Goal: Task Accomplishment & Management: Use online tool/utility

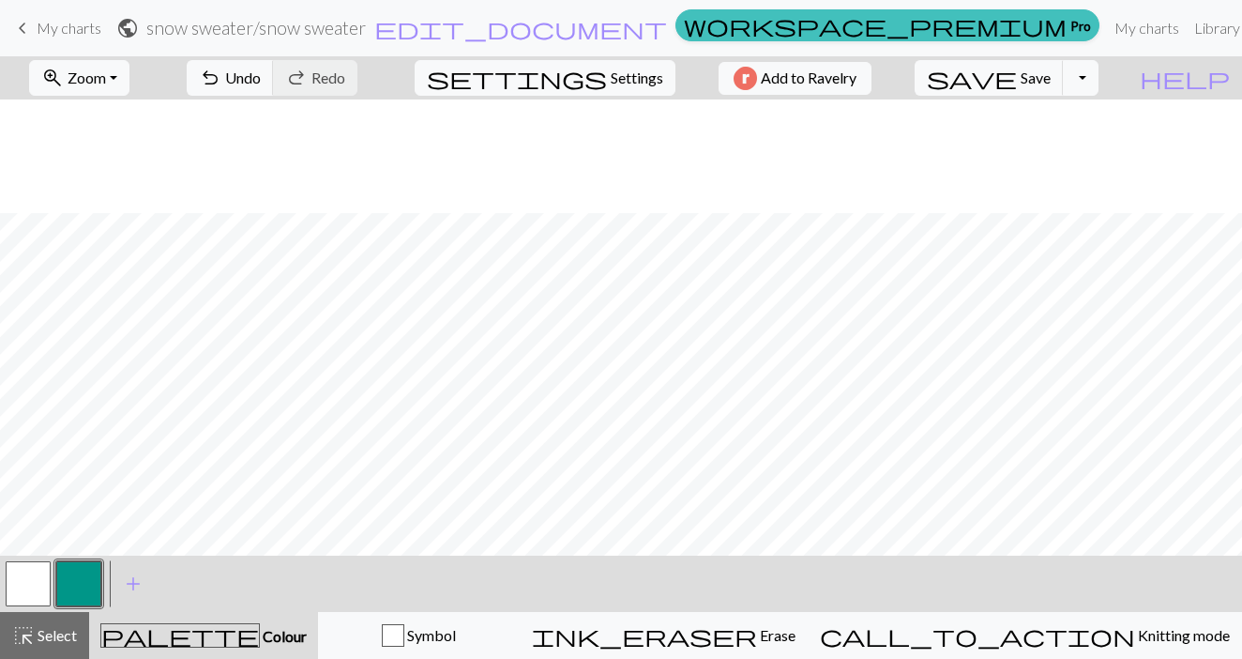
scroll to position [428, 0]
click at [129, 92] on button "zoom_in Zoom Zoom" at bounding box center [79, 78] width 100 height 36
click at [105, 229] on button "50%" at bounding box center [104, 225] width 148 height 30
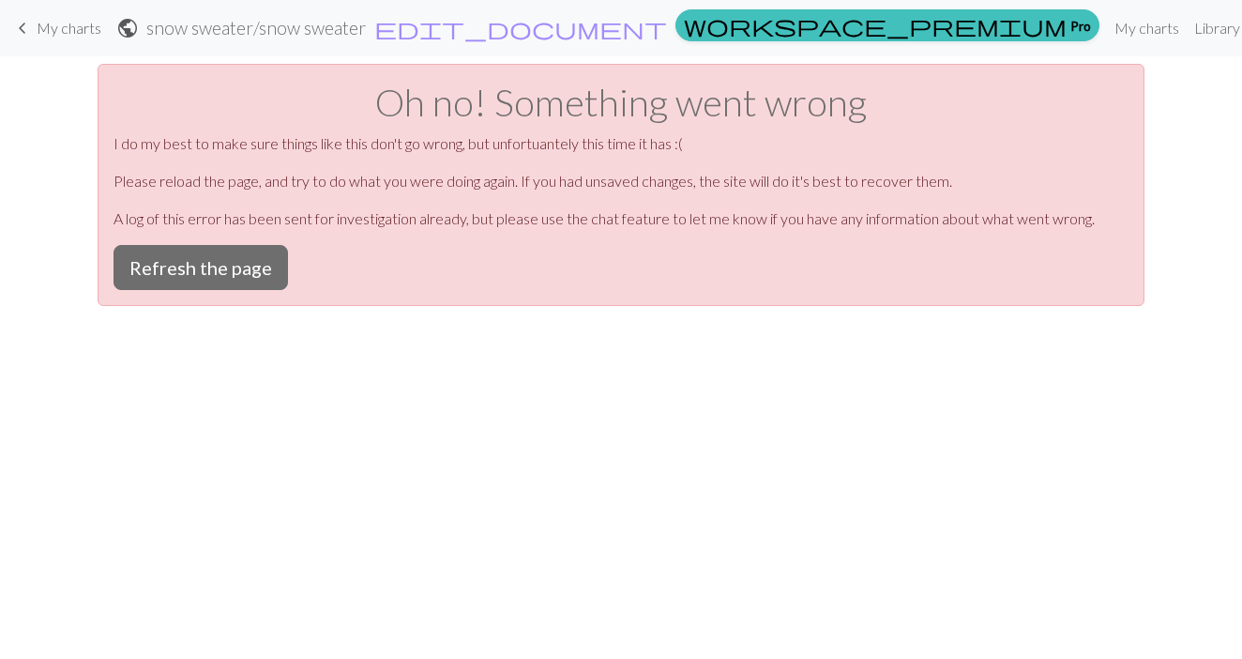
scroll to position [0, 0]
click at [232, 283] on button "Refresh the page" at bounding box center [201, 267] width 175 height 45
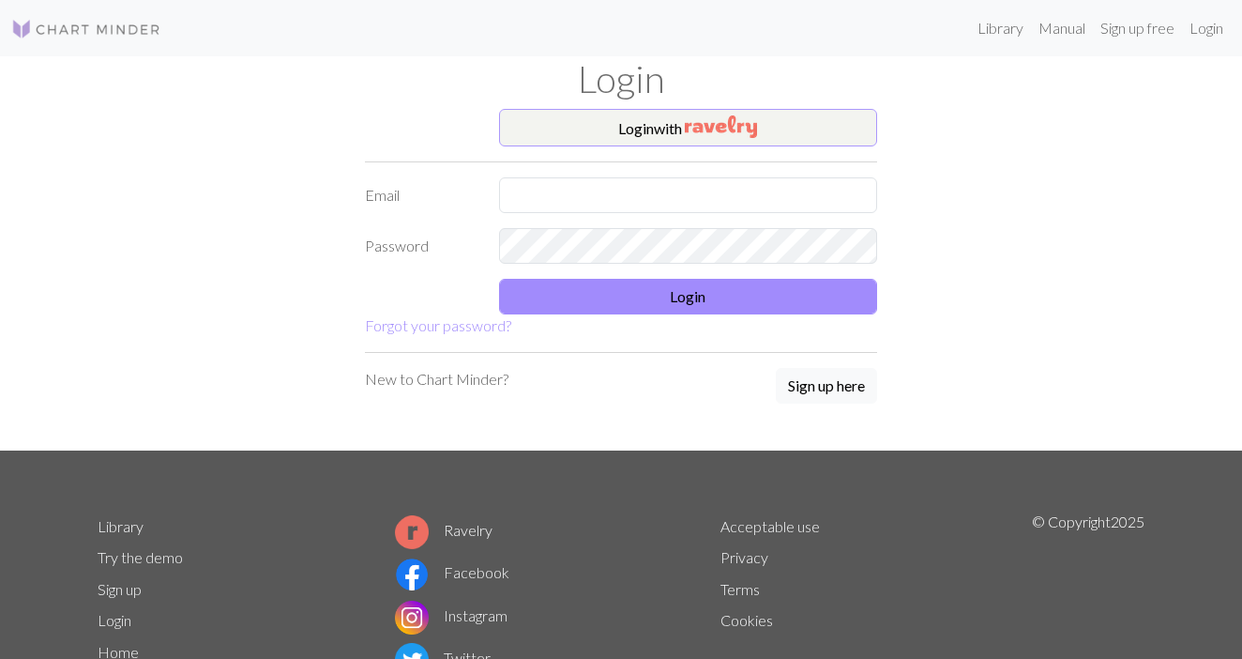
click at [652, 141] on button "Login with" at bounding box center [688, 128] width 379 height 38
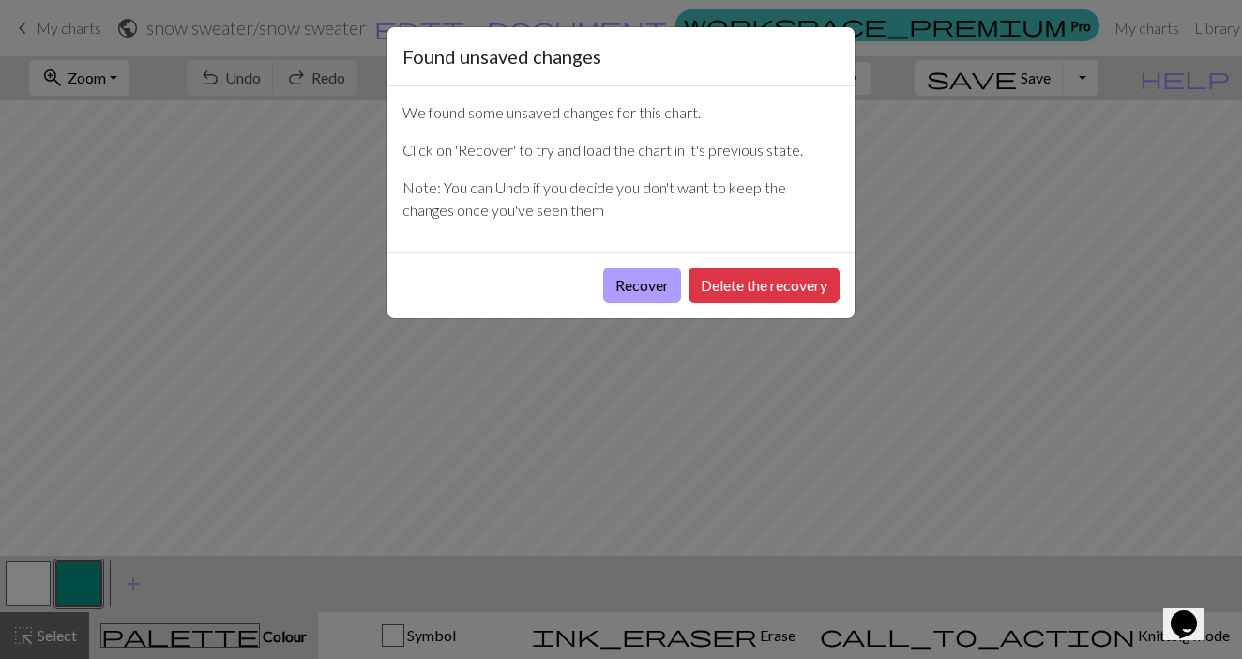
click at [642, 286] on button "Recover" at bounding box center [642, 285] width 78 height 36
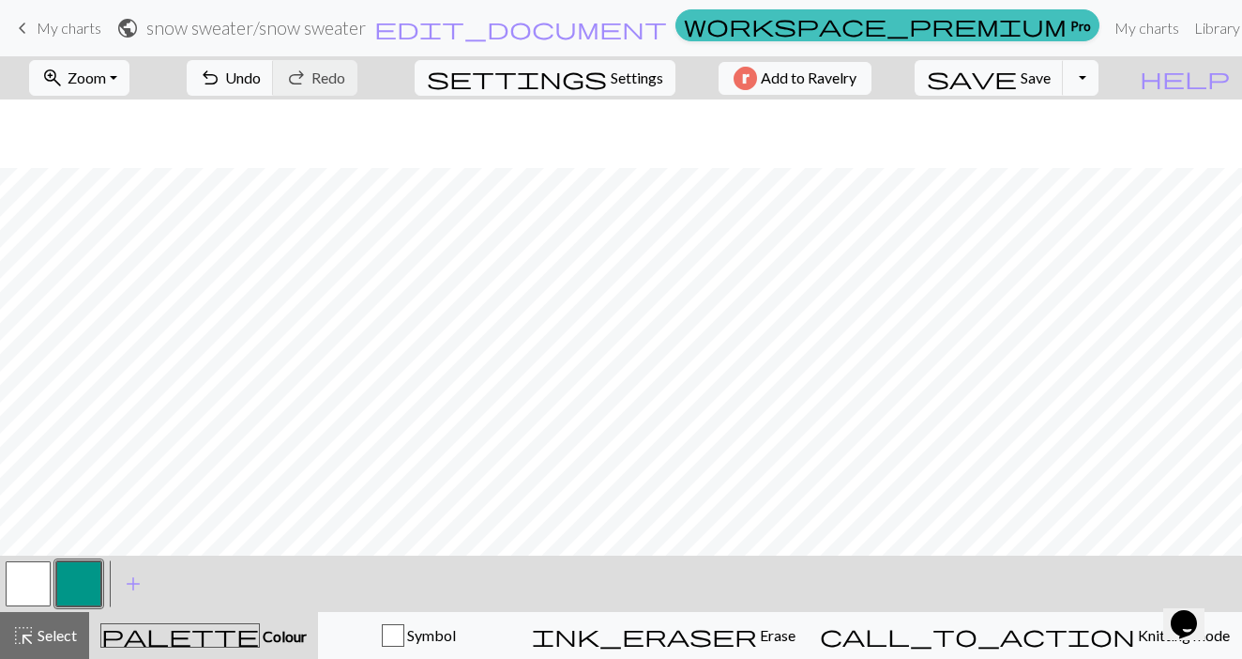
scroll to position [80, 0]
click at [119, 89] on button "zoom_in Zoom Zoom" at bounding box center [79, 78] width 100 height 36
click at [108, 229] on button "50%" at bounding box center [104, 225] width 148 height 30
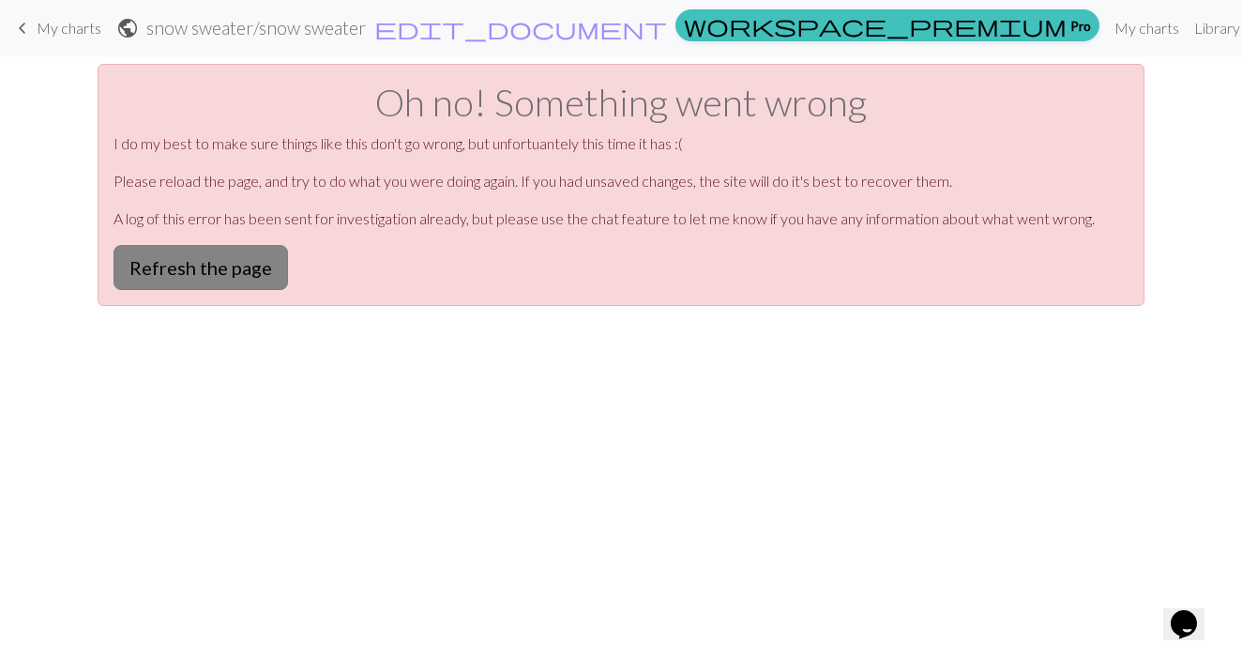
click at [156, 281] on button "Refresh the page" at bounding box center [201, 267] width 175 height 45
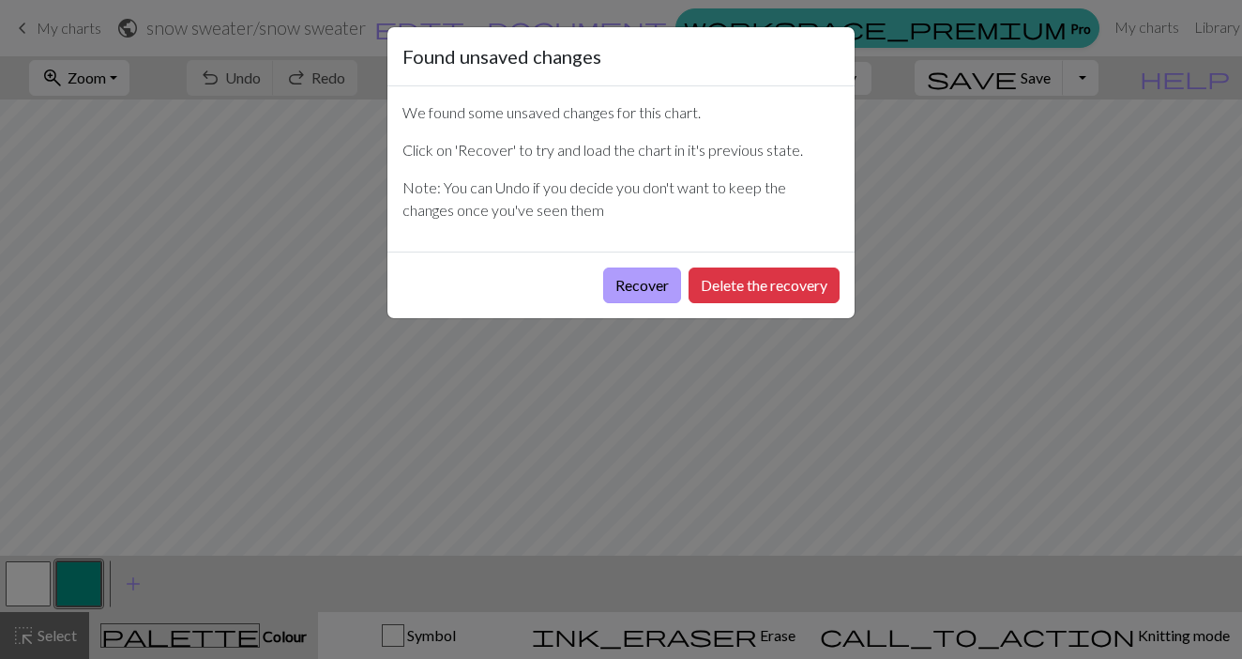
click at [625, 284] on button "Recover" at bounding box center [642, 285] width 78 height 36
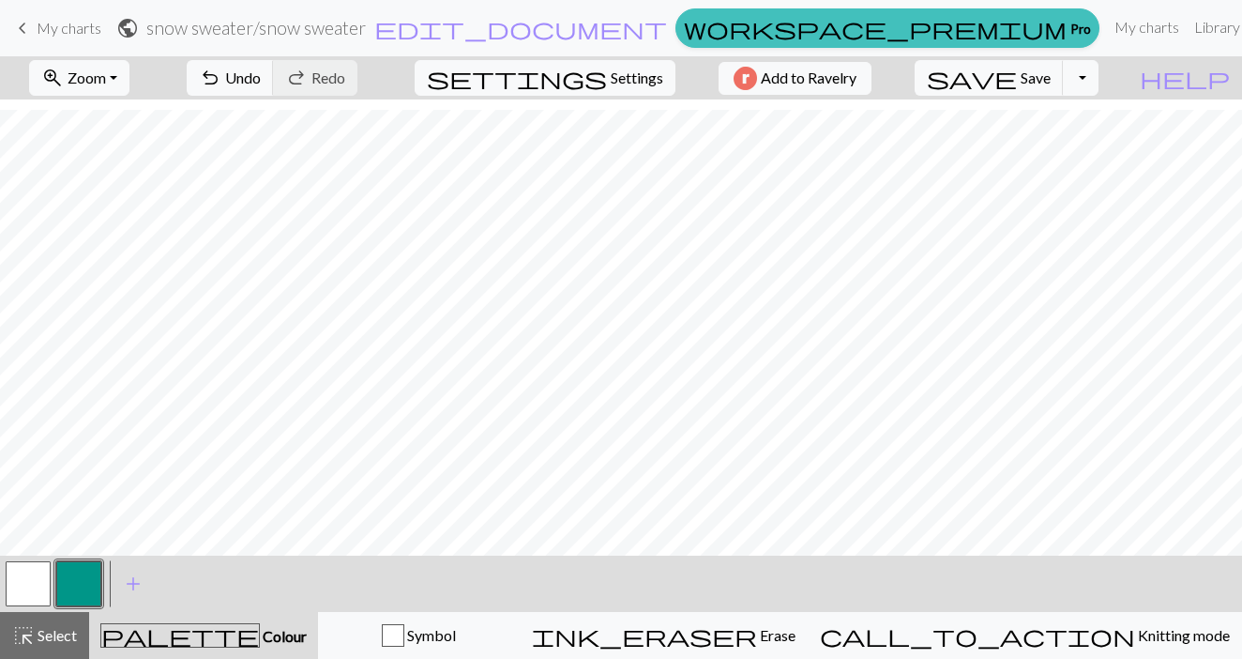
scroll to position [85, 0]
click at [106, 82] on span "Zoom" at bounding box center [87, 77] width 38 height 18
click at [112, 229] on button "50%" at bounding box center [104, 225] width 148 height 30
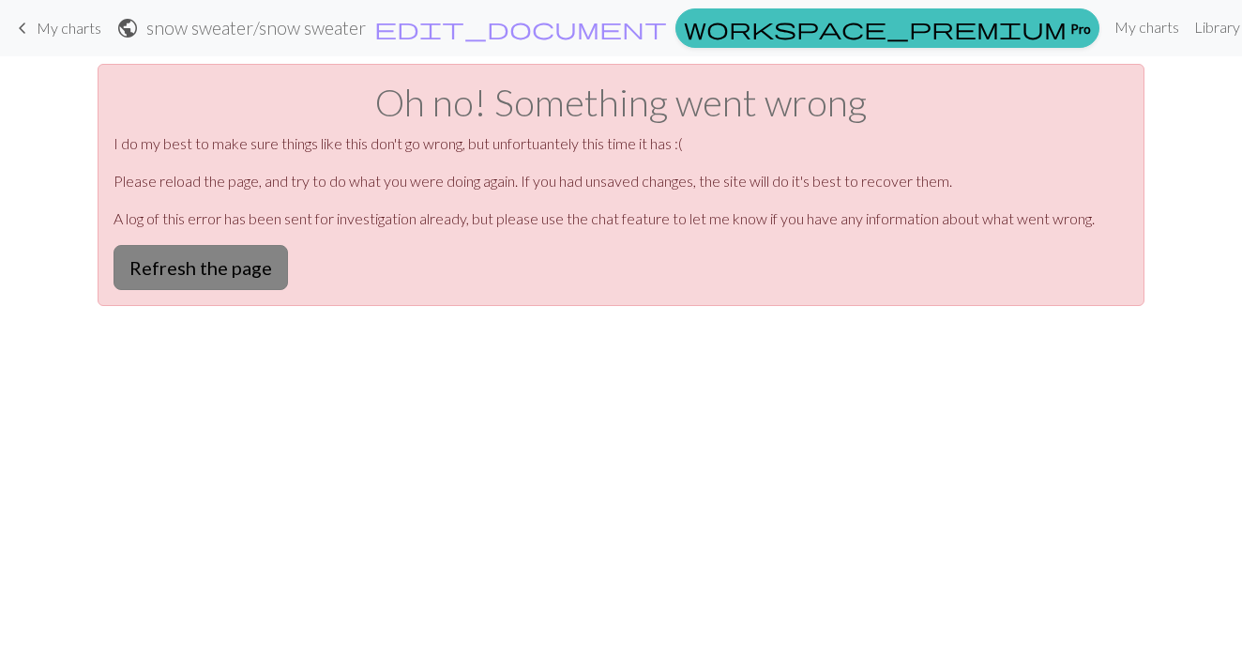
click at [175, 270] on button "Refresh the page" at bounding box center [201, 267] width 175 height 45
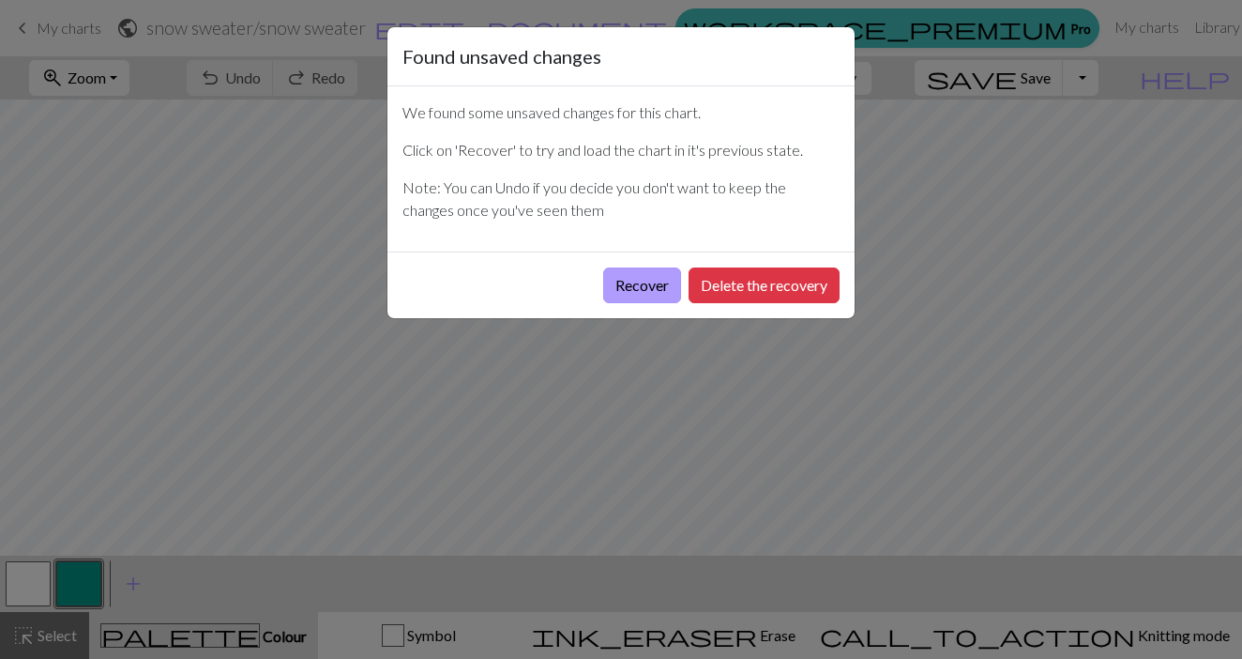
click at [623, 290] on button "Recover" at bounding box center [642, 285] width 78 height 36
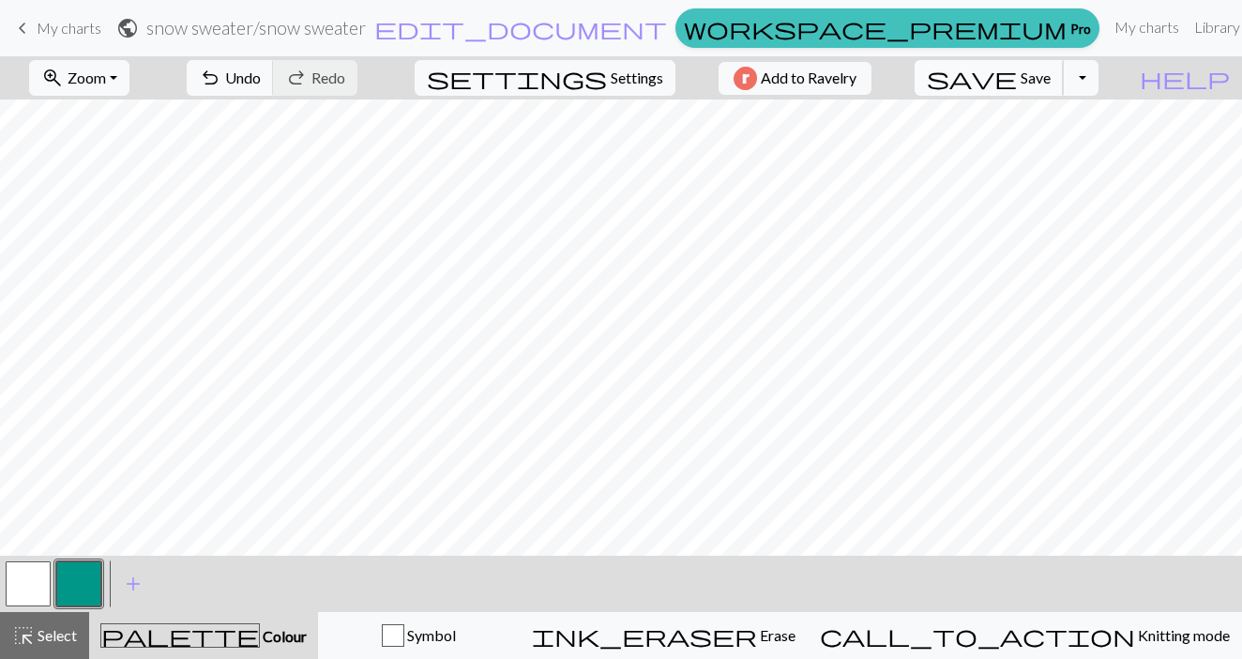
click at [1051, 80] on span "Save" at bounding box center [1036, 77] width 30 height 18
click at [105, 77] on span "Zoom" at bounding box center [87, 77] width 38 height 18
click at [102, 225] on button "50%" at bounding box center [104, 225] width 148 height 30
click at [37, 577] on button "button" at bounding box center [28, 583] width 45 height 45
click at [69, 590] on button "button" at bounding box center [78, 583] width 45 height 45
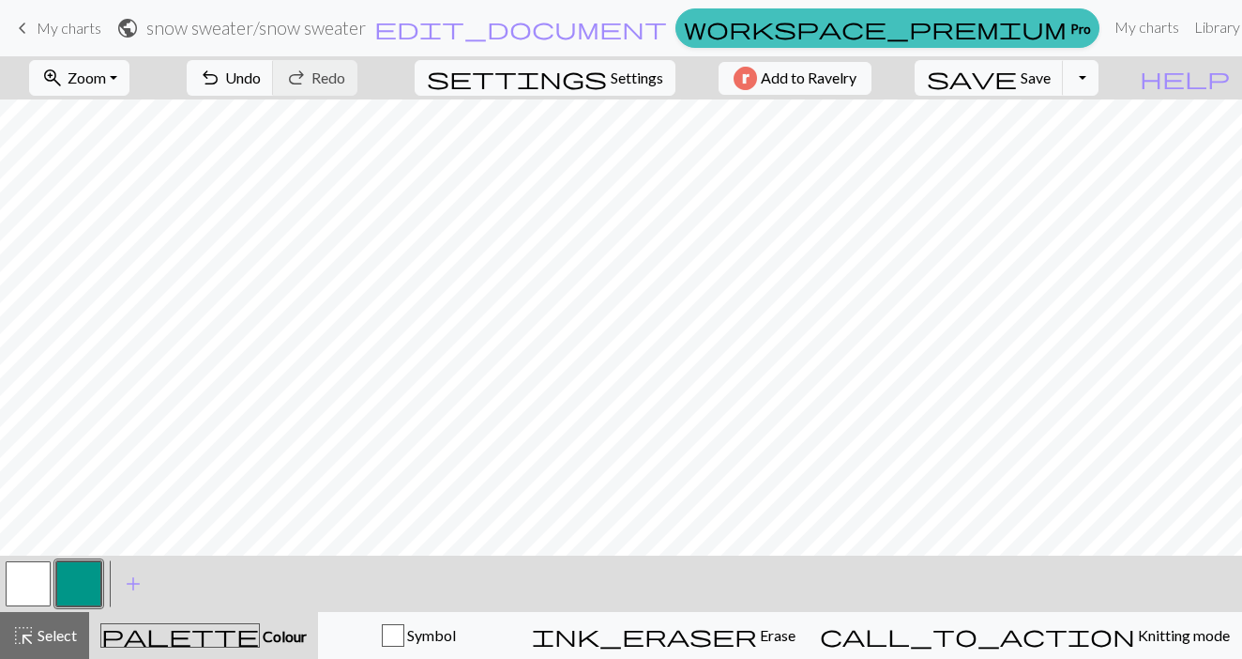
click at [34, 585] on button "button" at bounding box center [28, 583] width 45 height 45
click at [71, 579] on button "button" at bounding box center [78, 583] width 45 height 45
click at [106, 81] on span "Zoom" at bounding box center [87, 77] width 38 height 18
click at [106, 250] on button "100%" at bounding box center [104, 255] width 148 height 30
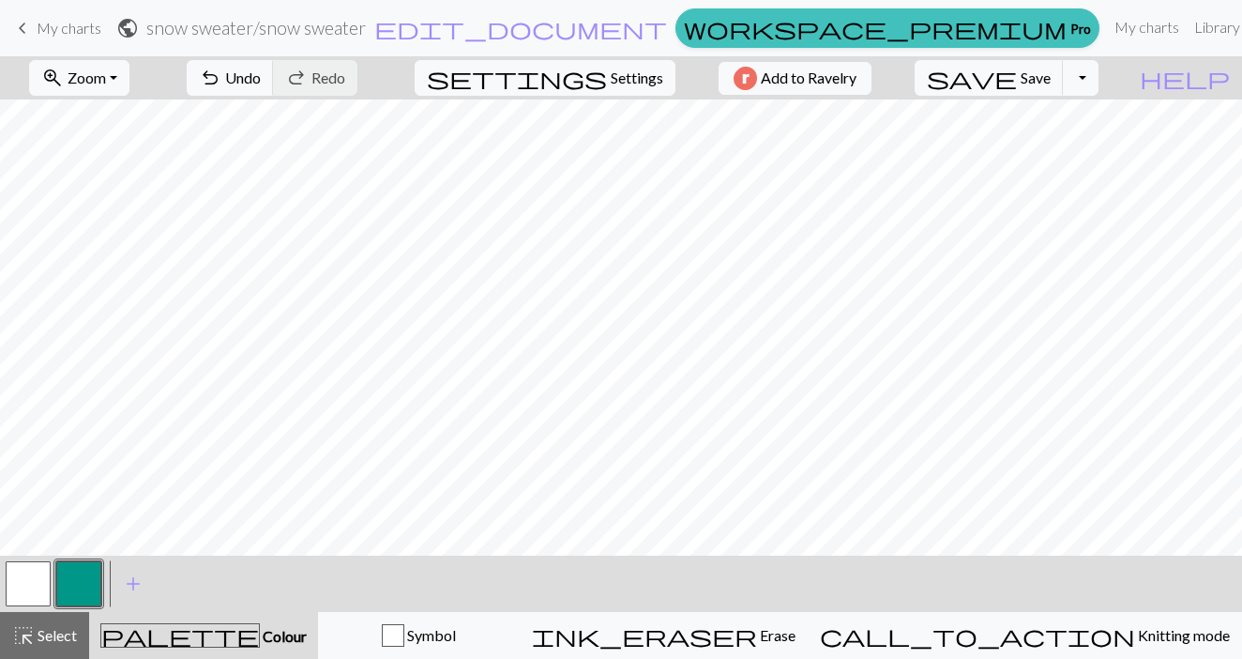
click at [15, 588] on button "button" at bounding box center [28, 583] width 45 height 45
click at [71, 589] on button "button" at bounding box center [78, 583] width 45 height 45
click at [34, 588] on button "button" at bounding box center [28, 583] width 45 height 45
click at [87, 577] on button "button" at bounding box center [78, 583] width 45 height 45
click at [25, 597] on button "button" at bounding box center [28, 583] width 45 height 45
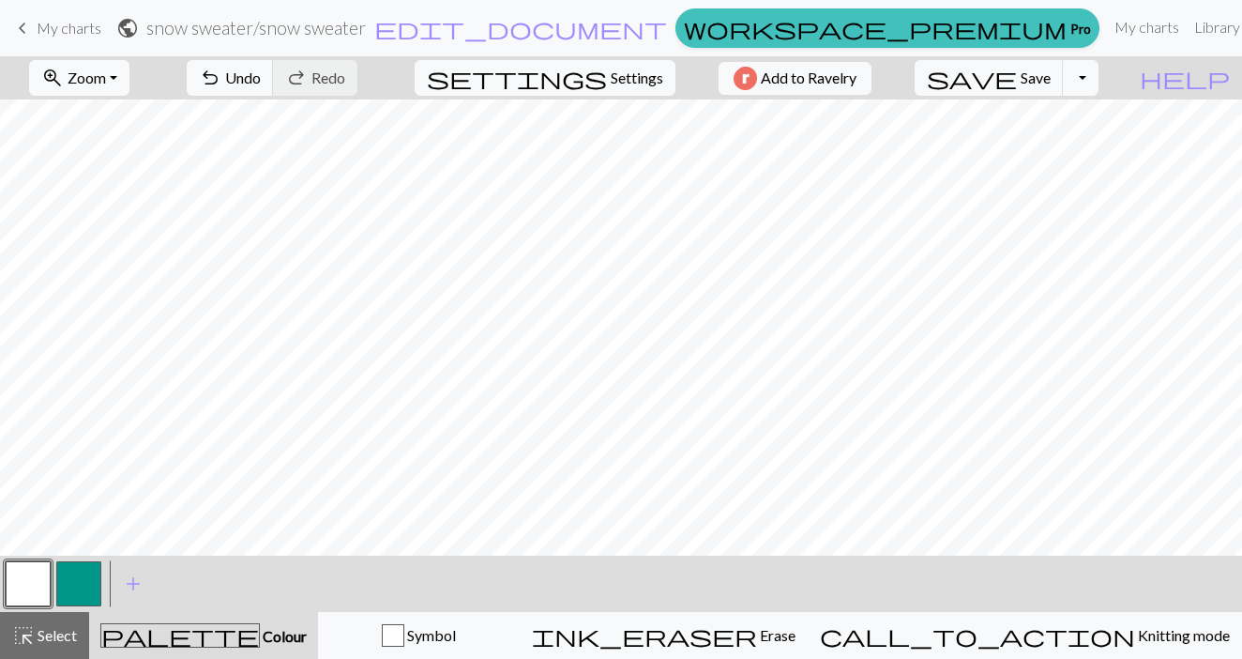
click at [90, 592] on button "button" at bounding box center [78, 583] width 45 height 45
click at [30, 589] on button "button" at bounding box center [28, 583] width 45 height 45
click at [73, 592] on button "button" at bounding box center [78, 583] width 45 height 45
click at [129, 587] on span "add" at bounding box center [133, 583] width 23 height 26
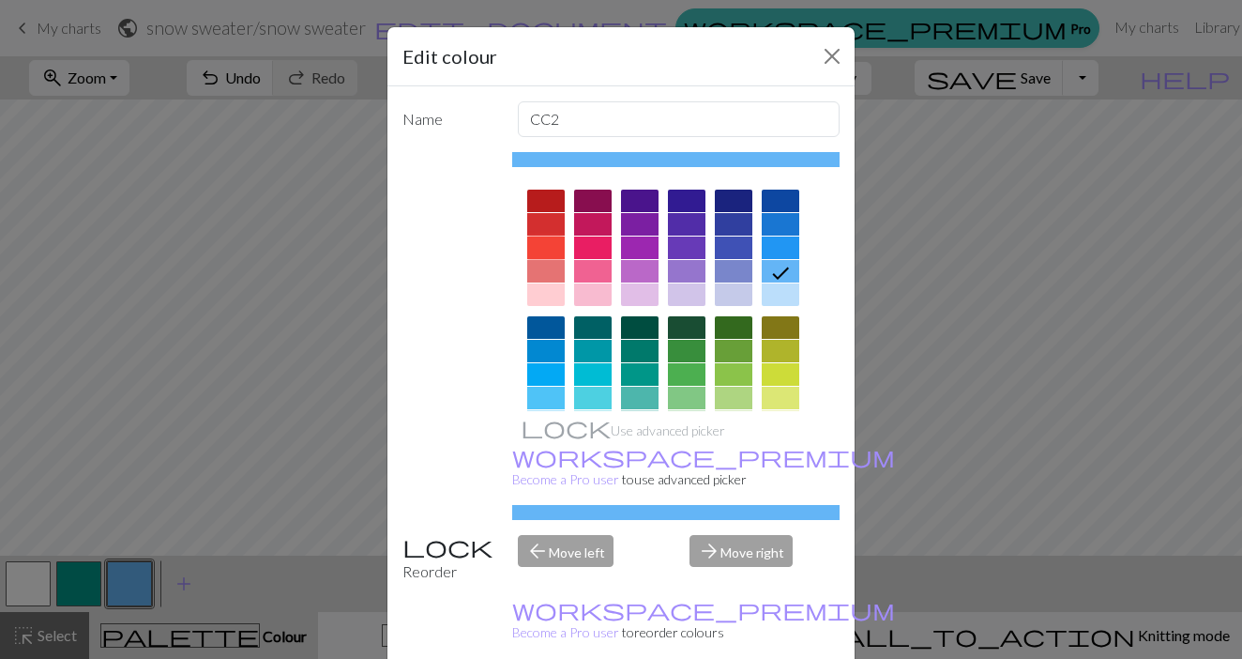
click at [552, 251] on div at bounding box center [546, 247] width 38 height 23
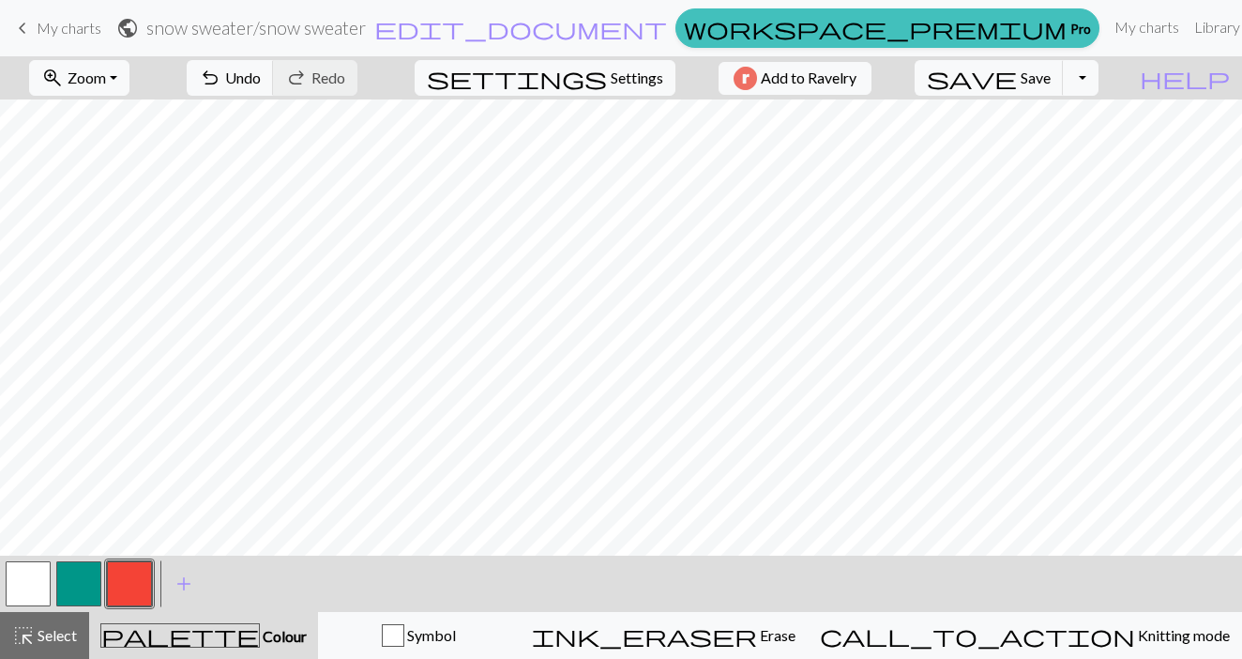
click at [82, 584] on button "button" at bounding box center [78, 583] width 45 height 45
click at [4, 596] on div at bounding box center [28, 583] width 51 height 51
click at [18, 592] on button "button" at bounding box center [28, 583] width 45 height 45
click at [87, 585] on button "button" at bounding box center [78, 583] width 45 height 45
click at [87, 584] on button "button" at bounding box center [78, 583] width 45 height 45
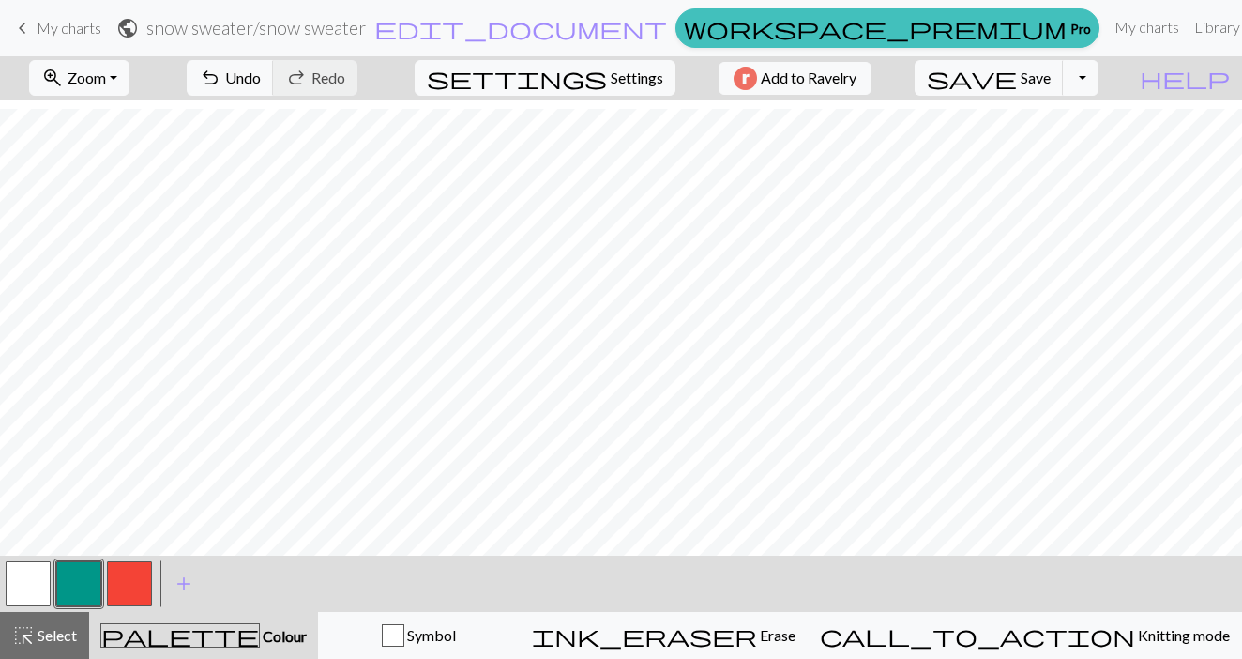
scroll to position [44, 0]
click at [372, 73] on div "undo Undo Undo redo Redo Redo" at bounding box center [272, 77] width 199 height 43
click at [372, 78] on div "undo Undo Undo redo Redo Redo" at bounding box center [272, 77] width 199 height 43
click at [611, 78] on span "Settings" at bounding box center [637, 78] width 53 height 23
select select "aran"
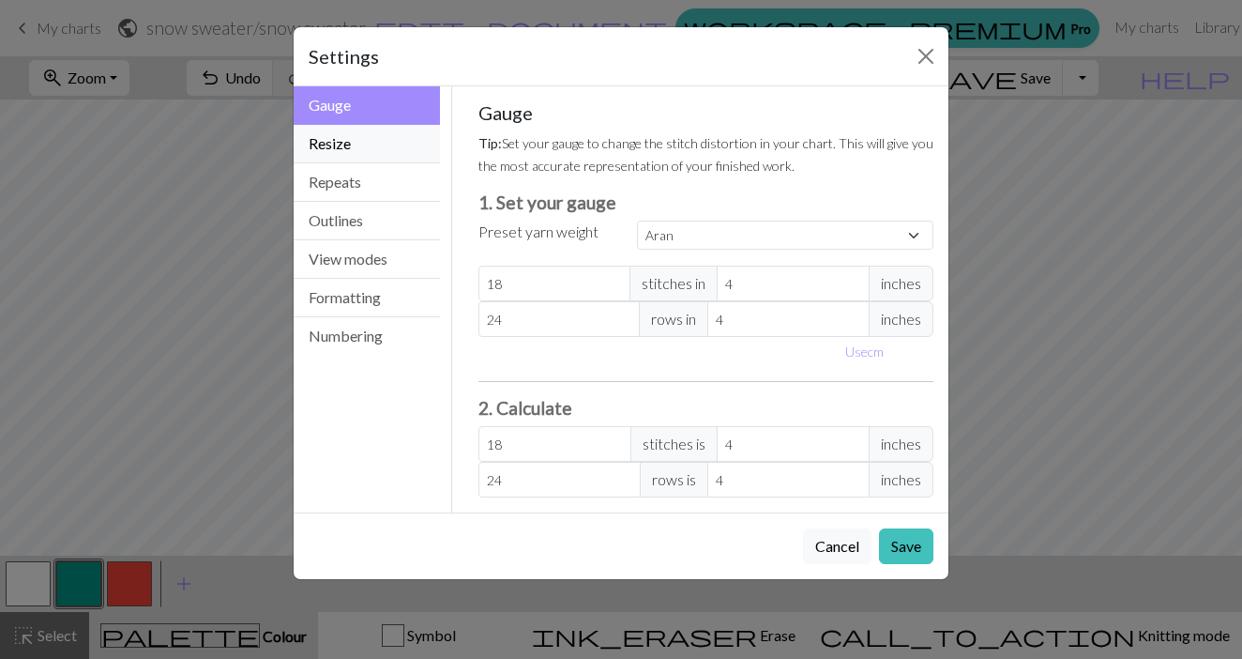
click at [379, 157] on button "Resize" at bounding box center [367, 144] width 146 height 38
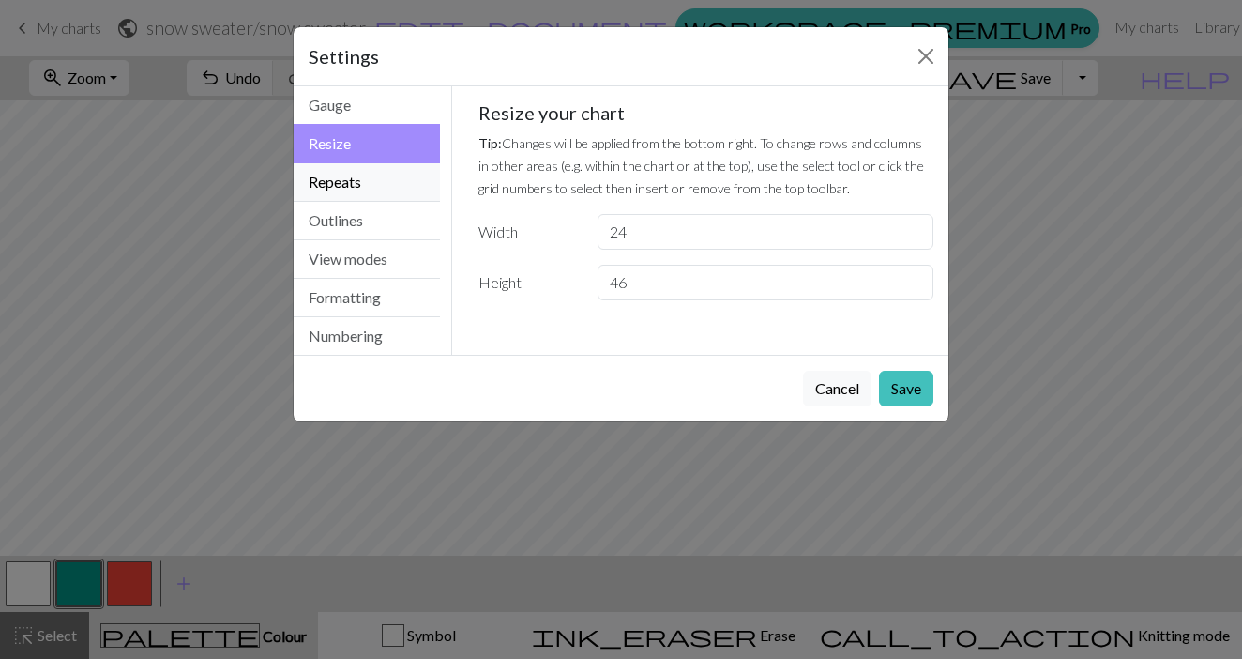
click at [378, 182] on button "Repeats" at bounding box center [367, 182] width 146 height 38
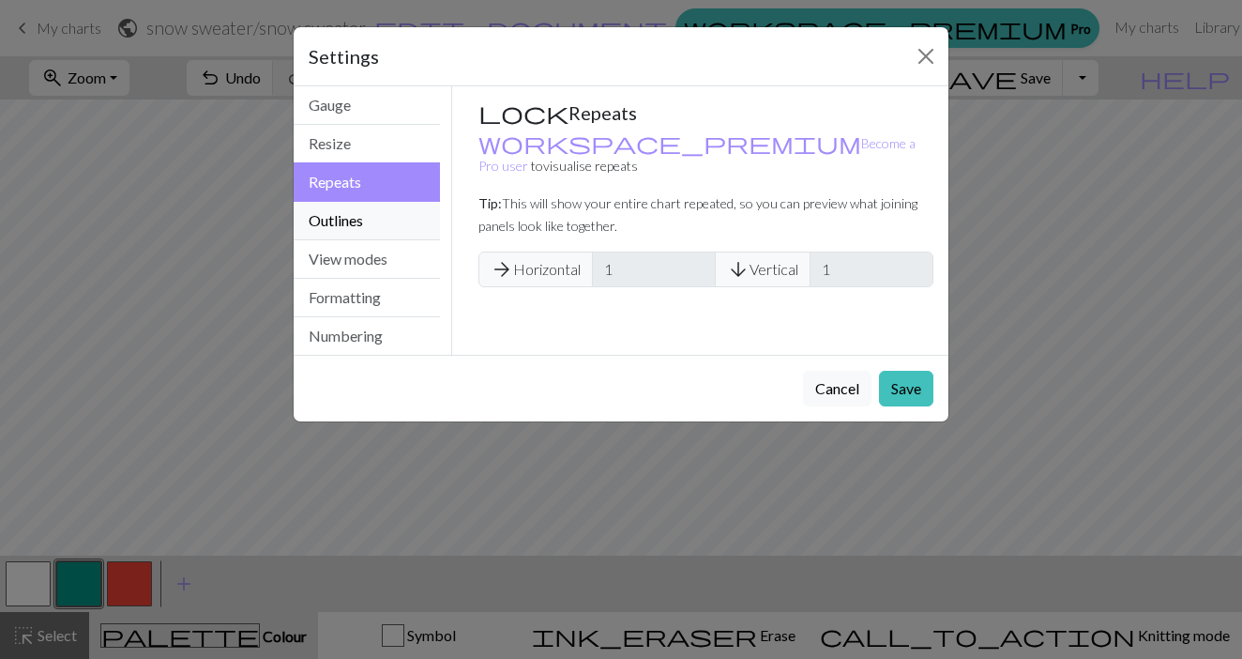
click at [380, 216] on button "Outlines" at bounding box center [367, 221] width 146 height 38
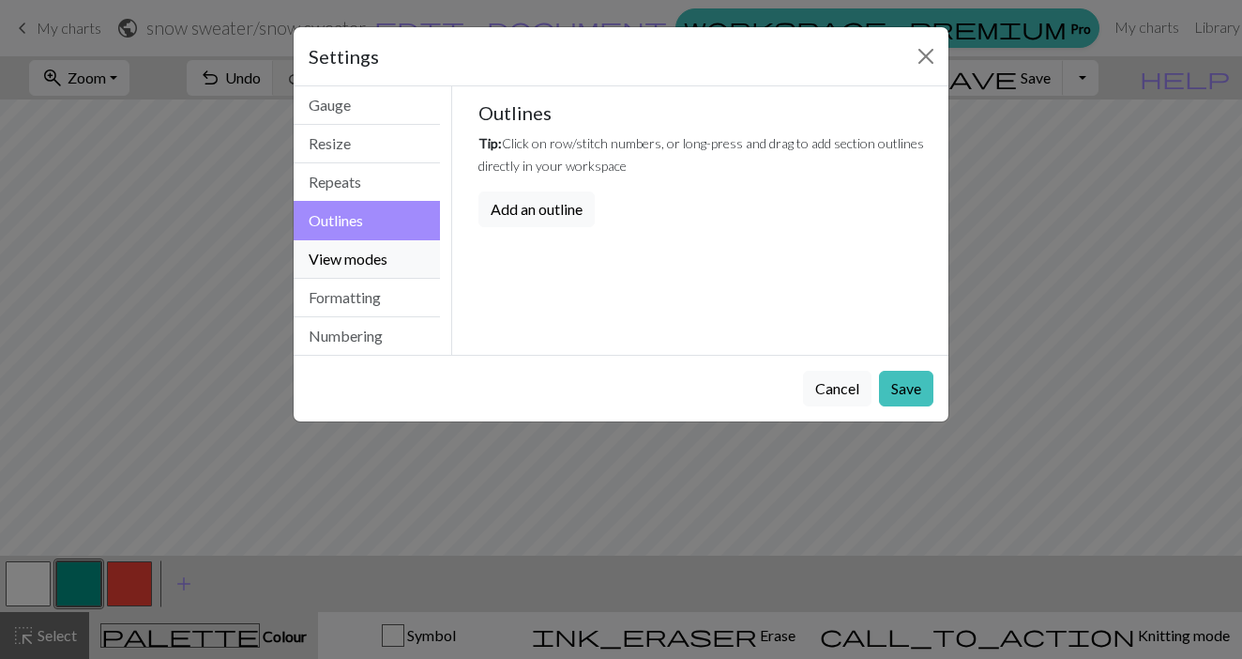
click at [381, 258] on button "View modes" at bounding box center [367, 259] width 146 height 38
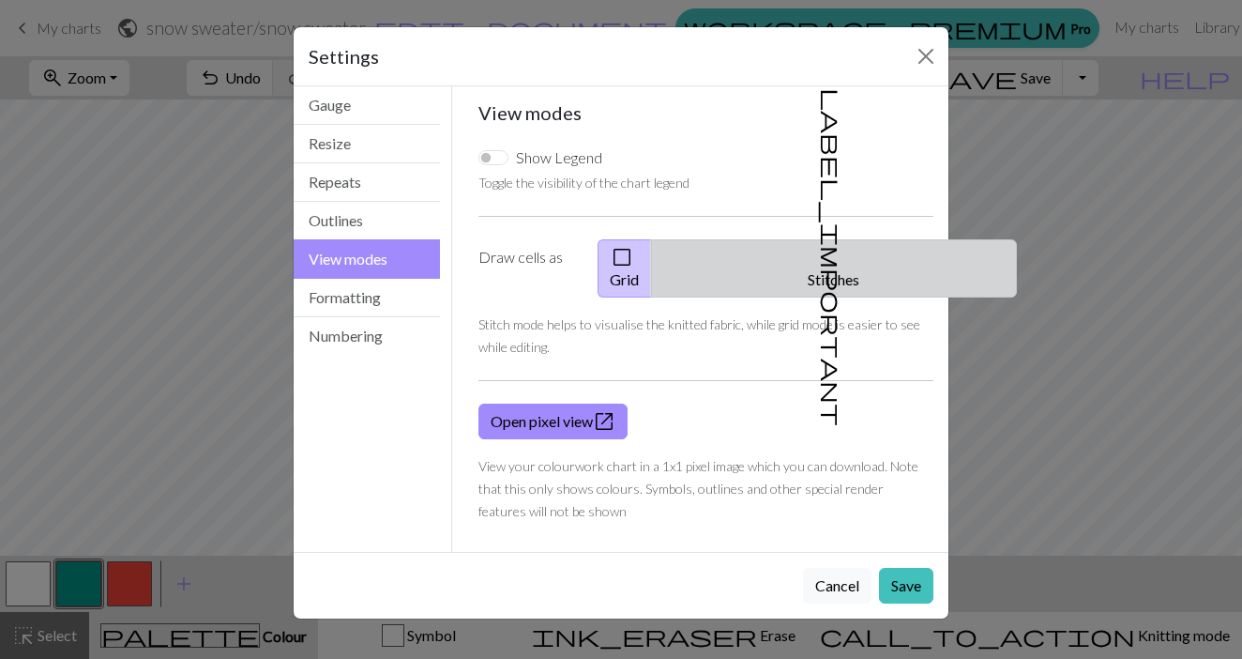
click at [829, 254] on span "label_important" at bounding box center [832, 257] width 26 height 338
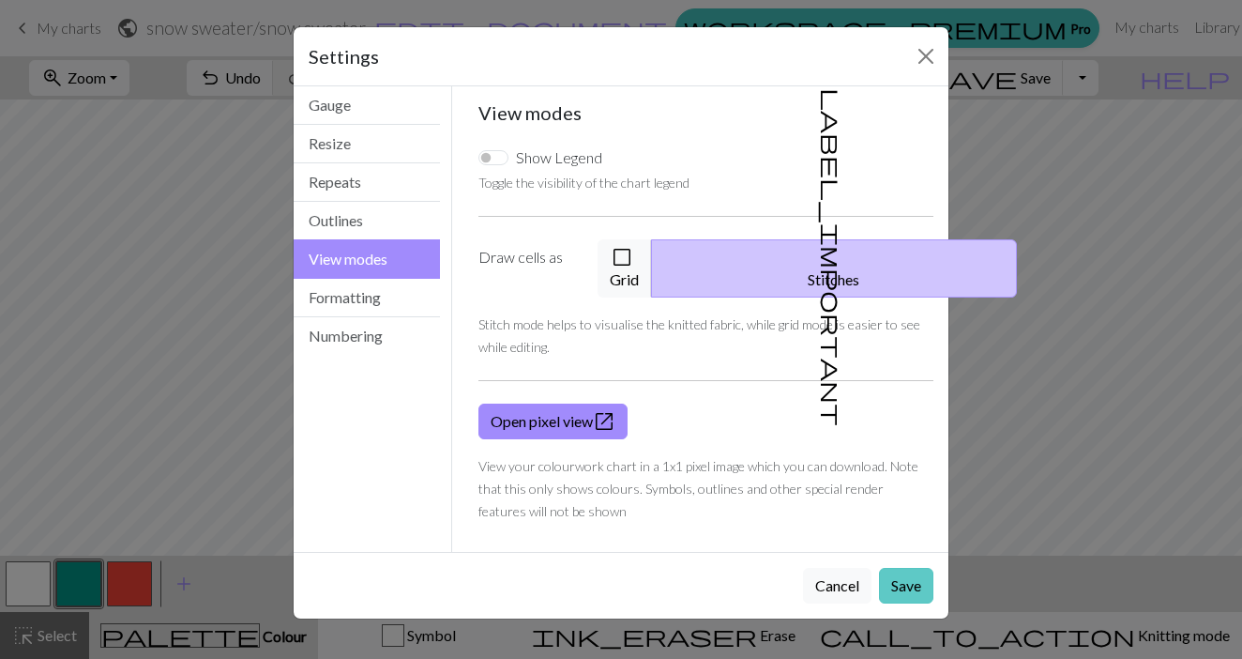
click at [904, 571] on button "Save" at bounding box center [906, 586] width 54 height 36
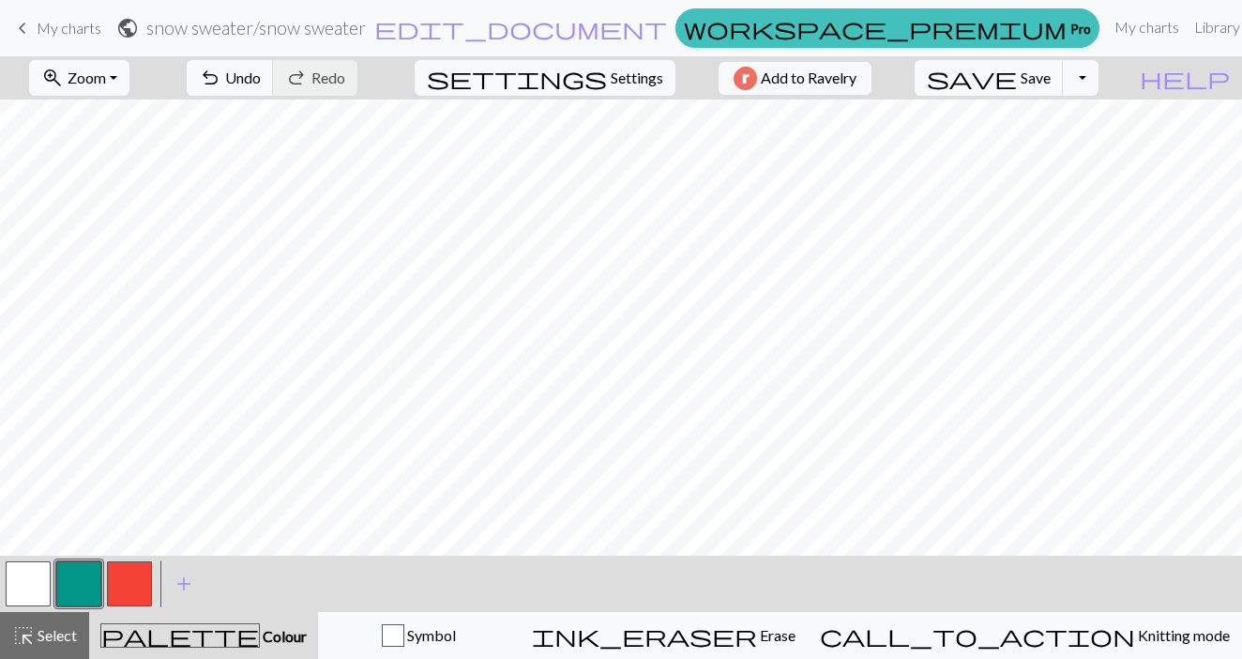
scroll to position [0, 0]
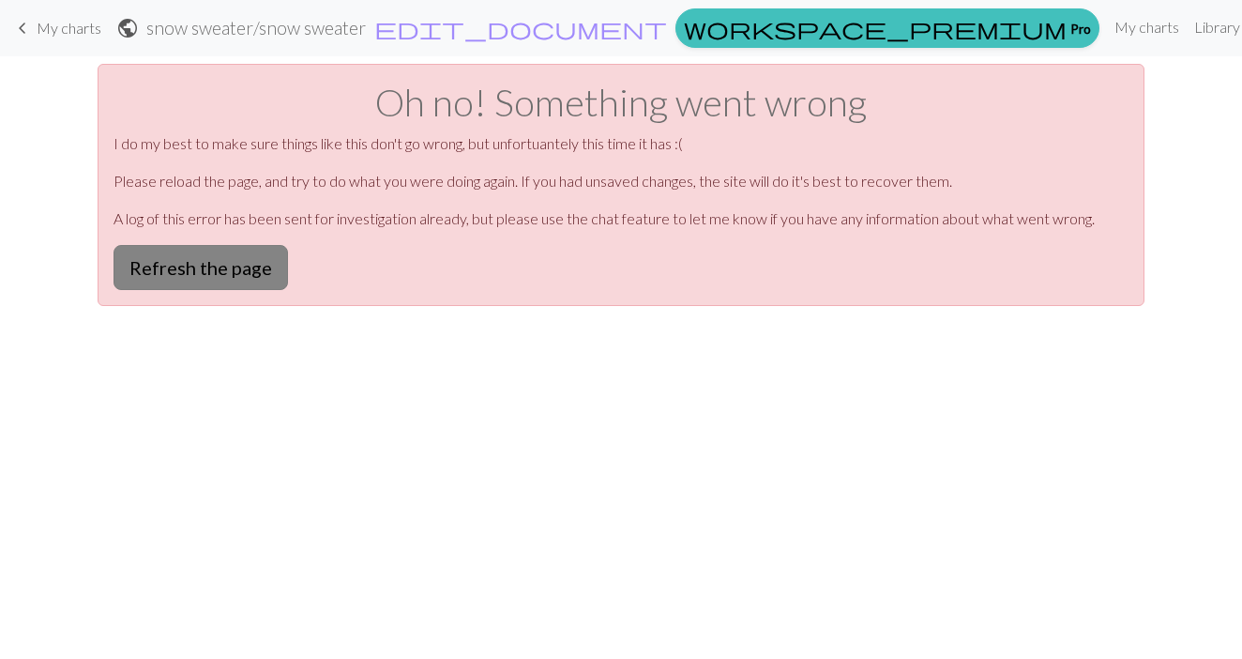
click at [192, 270] on button "Refresh the page" at bounding box center [201, 267] width 175 height 45
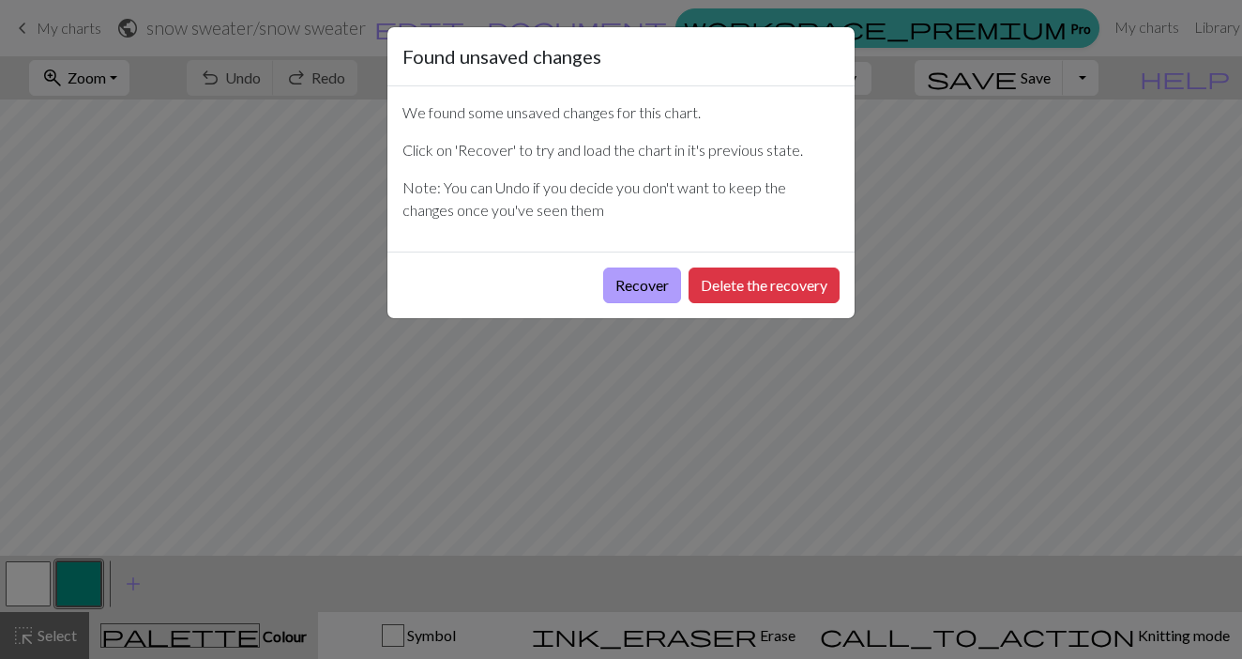
click at [630, 285] on button "Recover" at bounding box center [642, 285] width 78 height 36
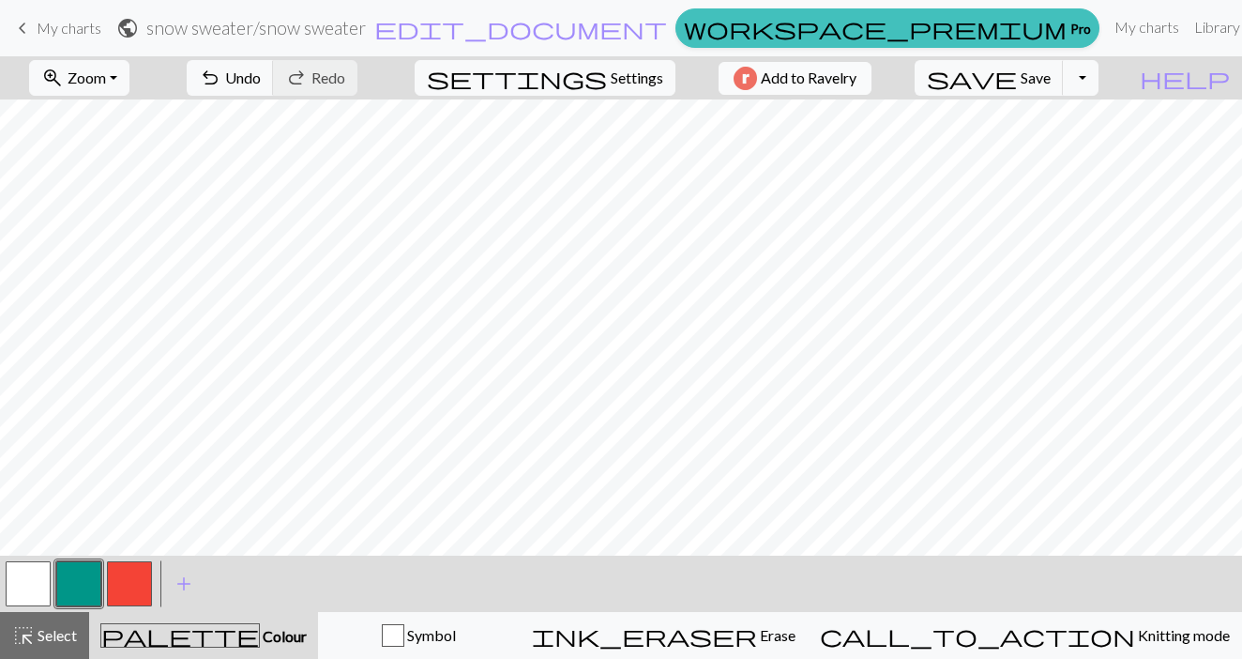
click at [834, 87] on span "Add to Ravelry" at bounding box center [809, 78] width 96 height 23
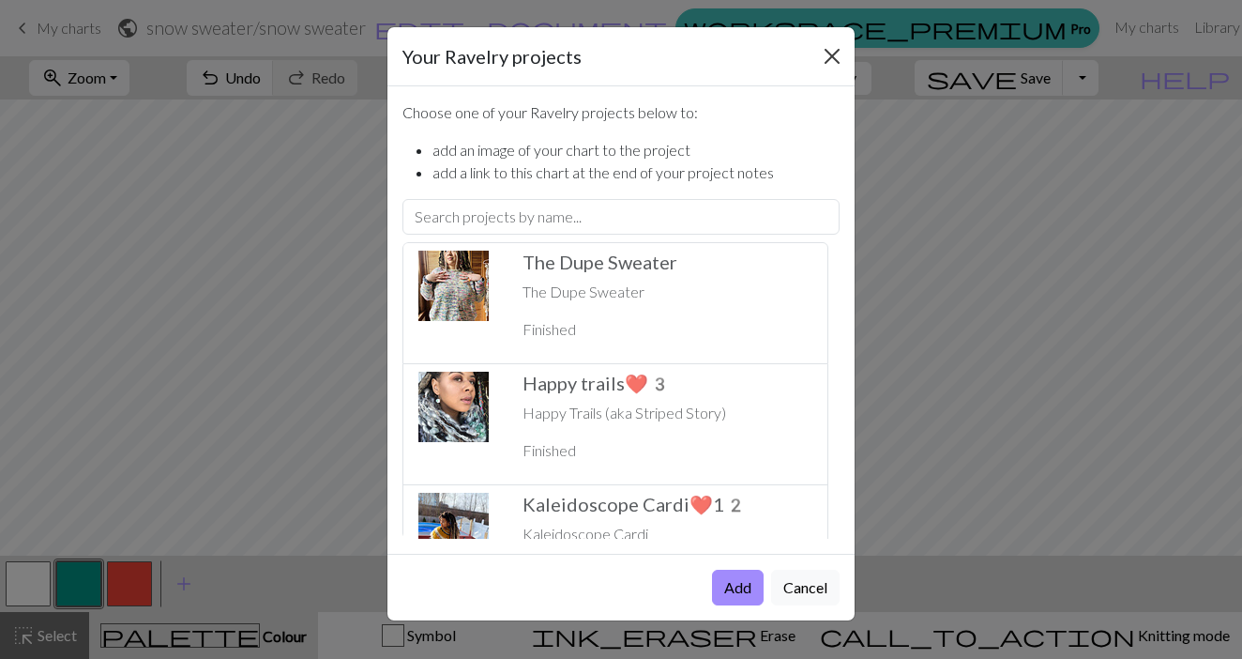
click at [838, 58] on button "Close" at bounding box center [832, 56] width 30 height 30
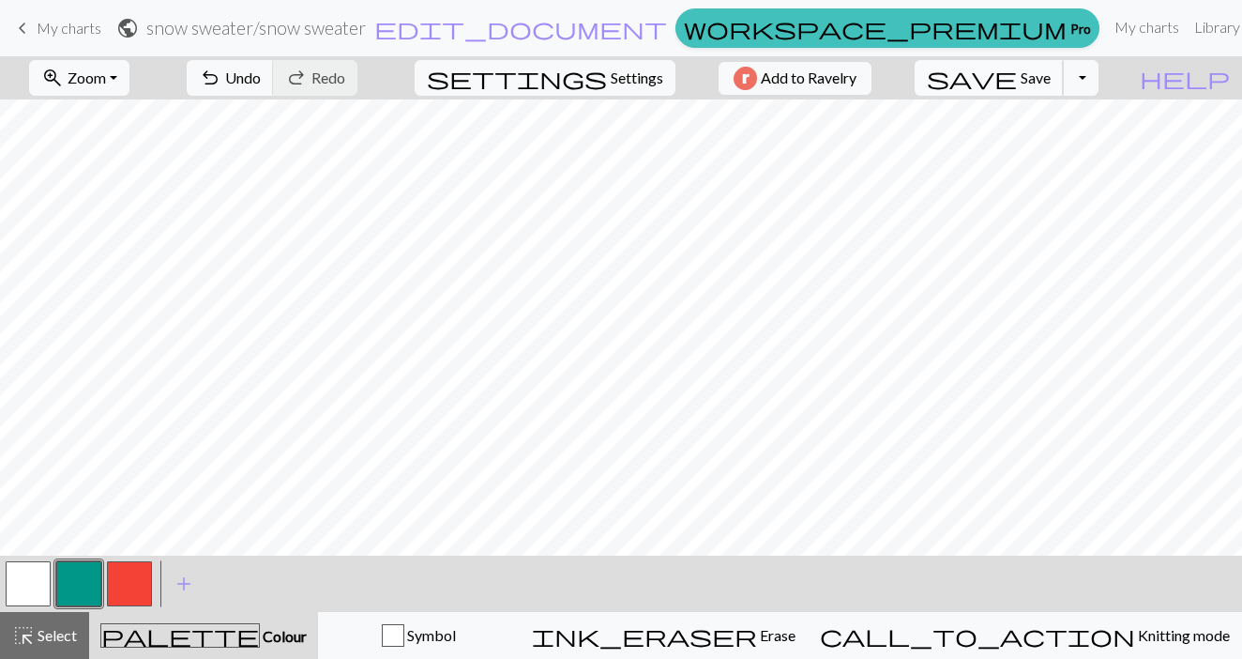
click at [1017, 73] on span "save" at bounding box center [972, 78] width 90 height 26
click at [1017, 90] on span "save" at bounding box center [972, 78] width 90 height 26
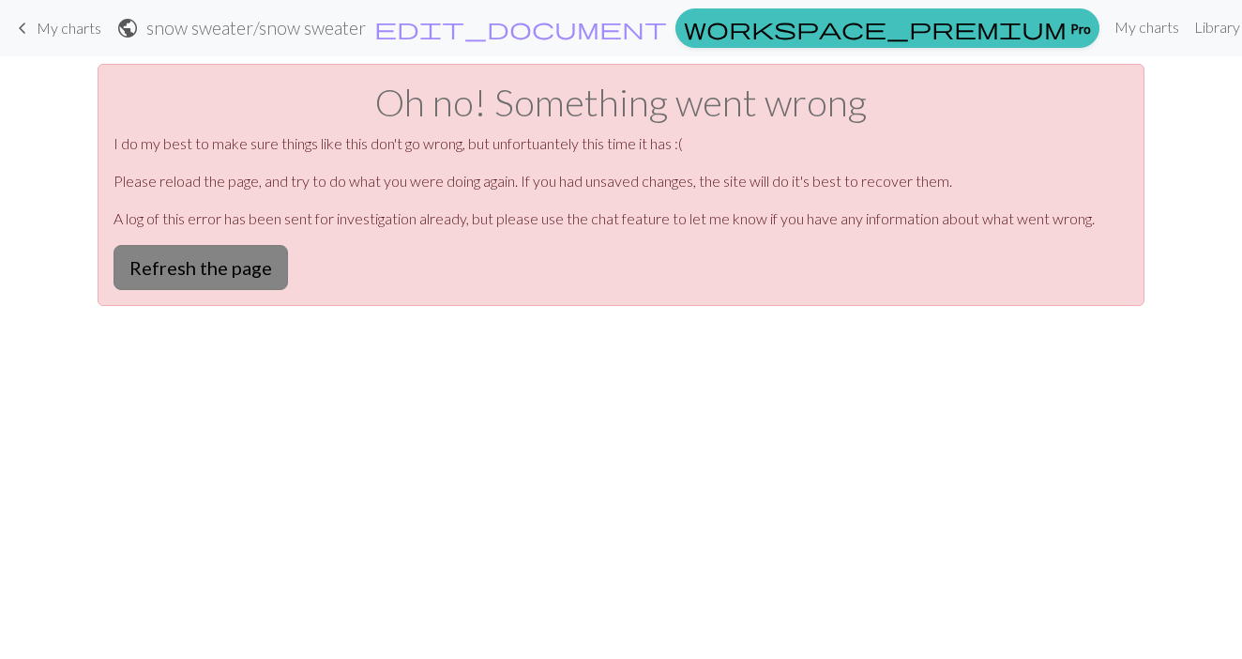
click at [253, 277] on button "Refresh the page" at bounding box center [201, 267] width 175 height 45
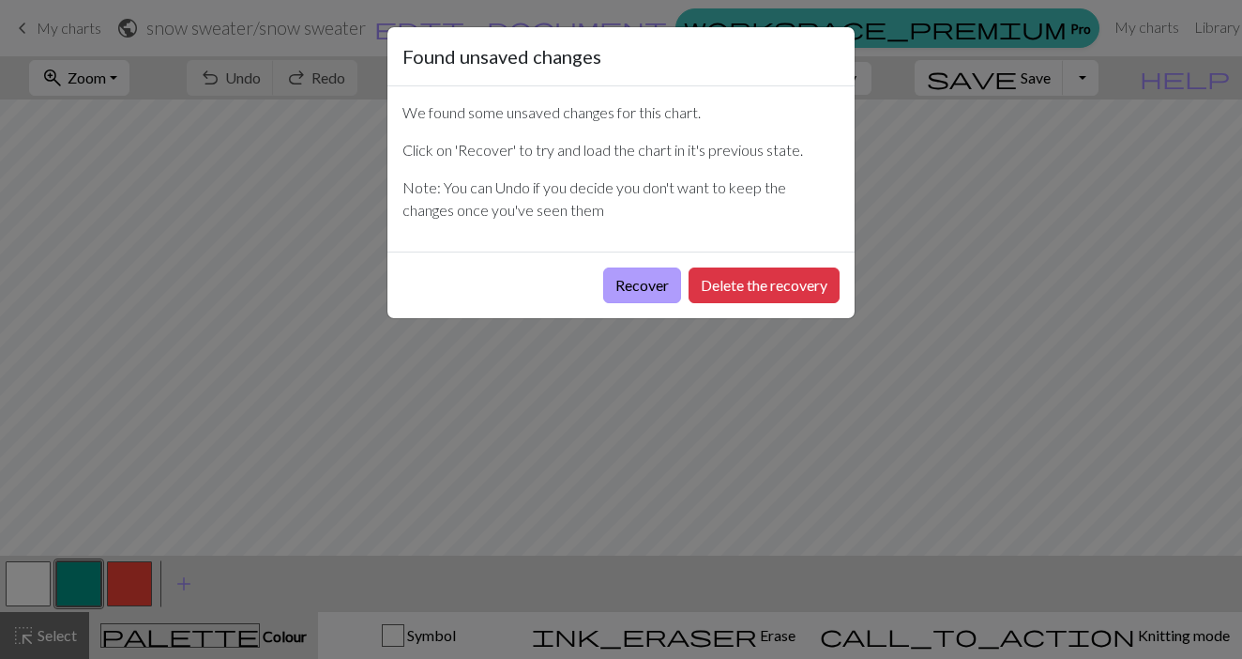
click at [628, 284] on button "Recover" at bounding box center [642, 285] width 78 height 36
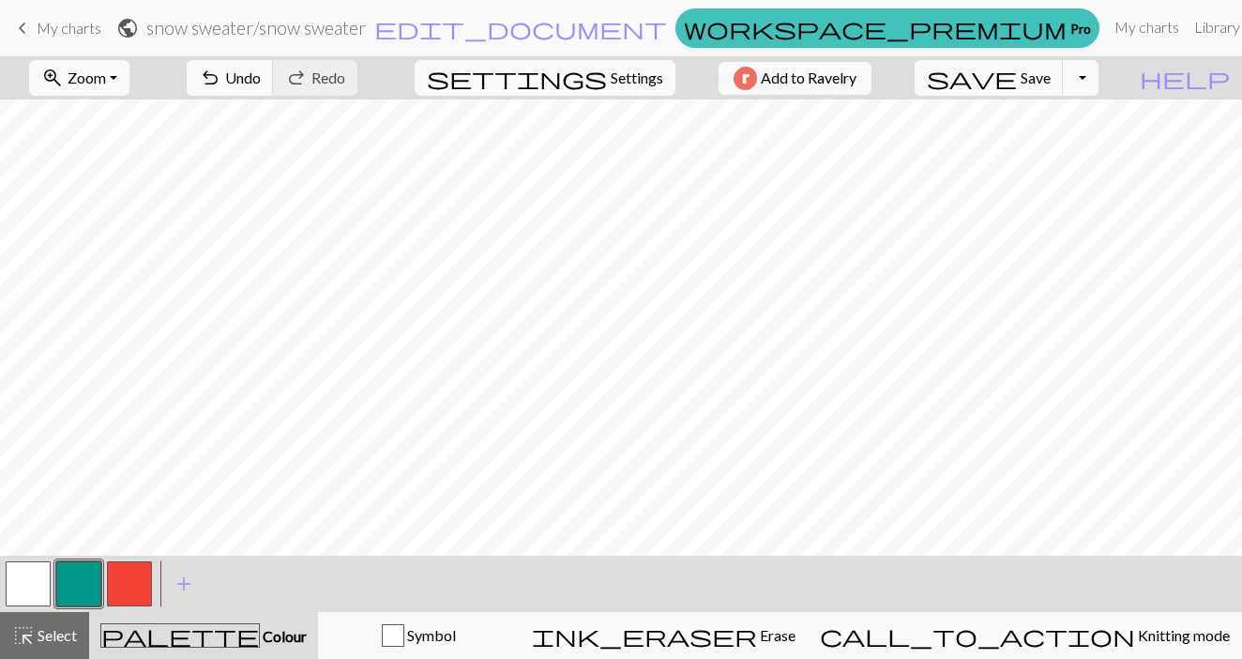
click at [1205, 3] on nav "keyboard_arrow_left My charts public snow sweater / snow sweater edit_document …" at bounding box center [621, 28] width 1242 height 56
click at [909, 126] on div "zoom_in Zoom Zoom Fit all Fit width Fit height 50% 100% 150% 200% undo Undo Und…" at bounding box center [621, 357] width 1242 height 602
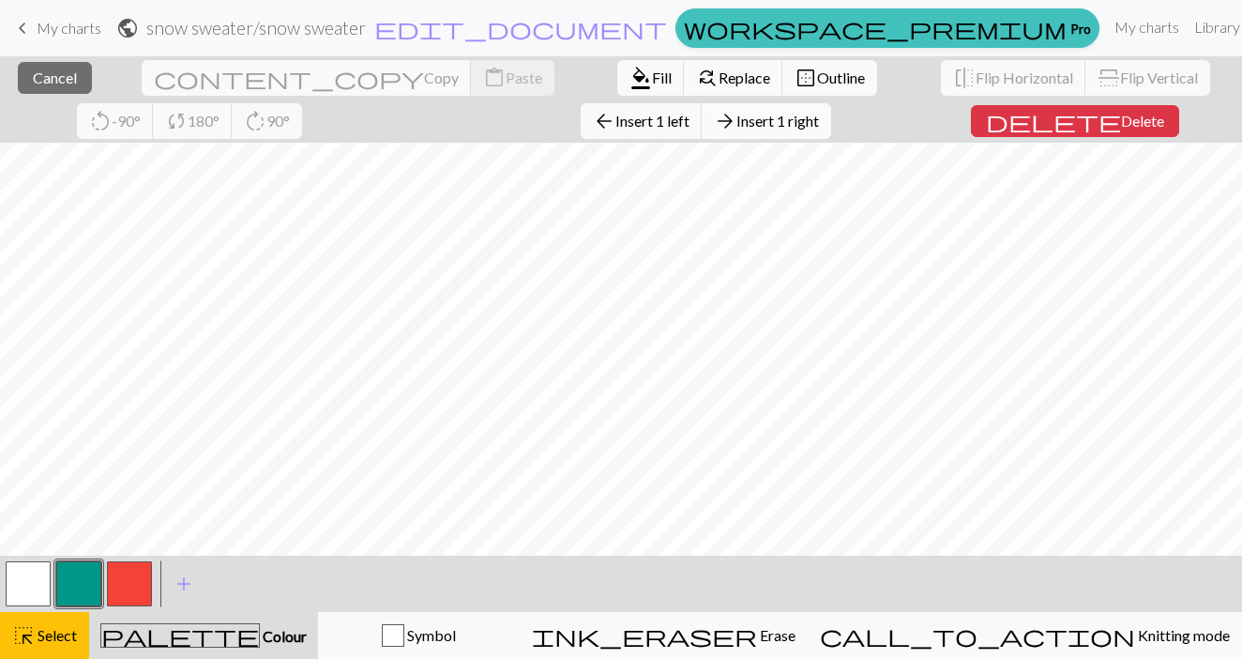
click at [737, 121] on span "Insert 1 right" at bounding box center [778, 121] width 83 height 18
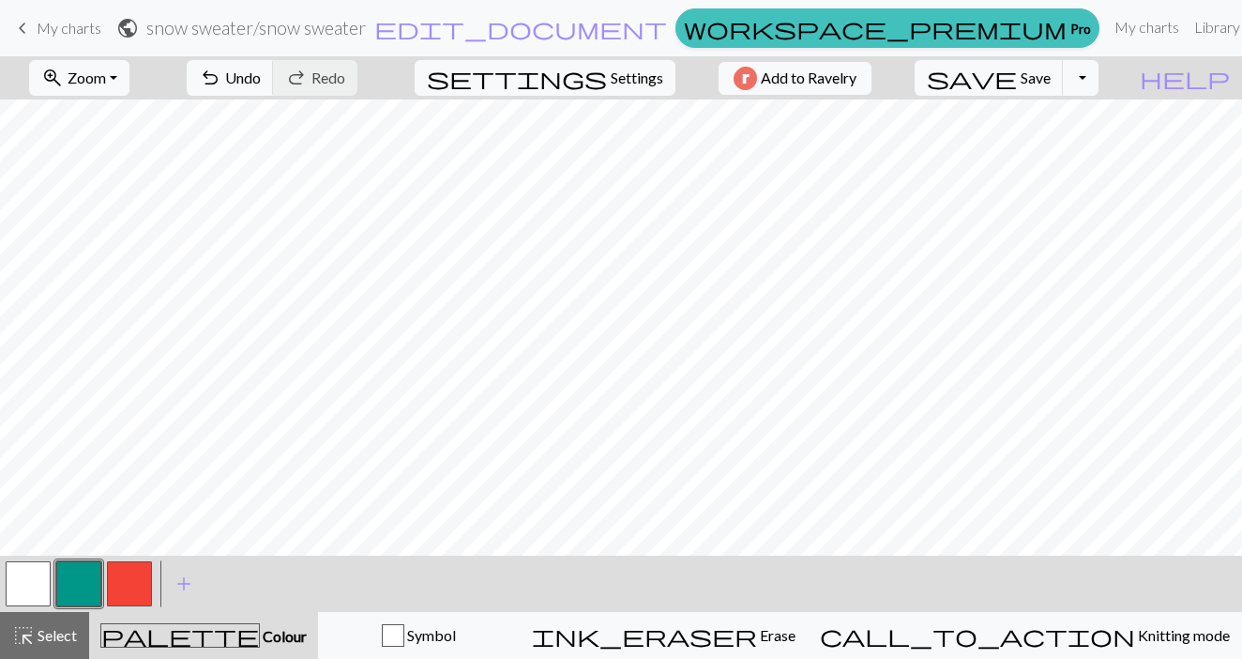
click at [438, 121] on div "zoom_in Zoom Zoom Fit all Fit width Fit height 50% 100% 150% 200% undo Undo Und…" at bounding box center [621, 357] width 1242 height 602
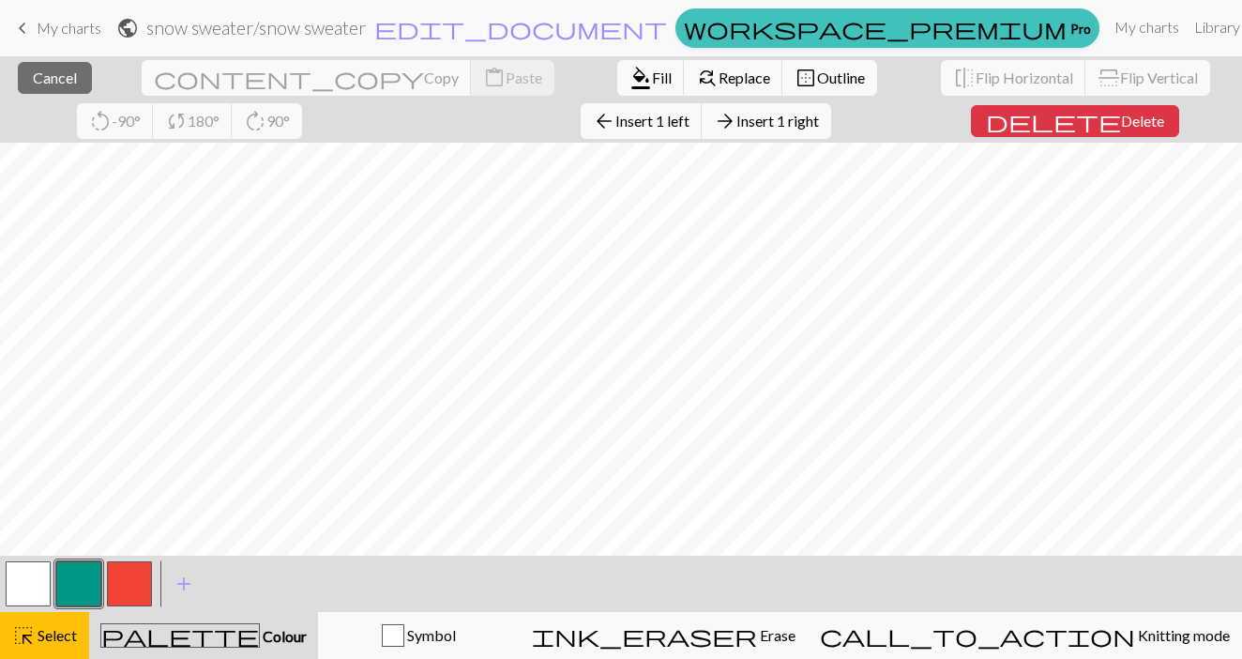
click at [737, 121] on span "Insert 1 right" at bounding box center [778, 121] width 83 height 18
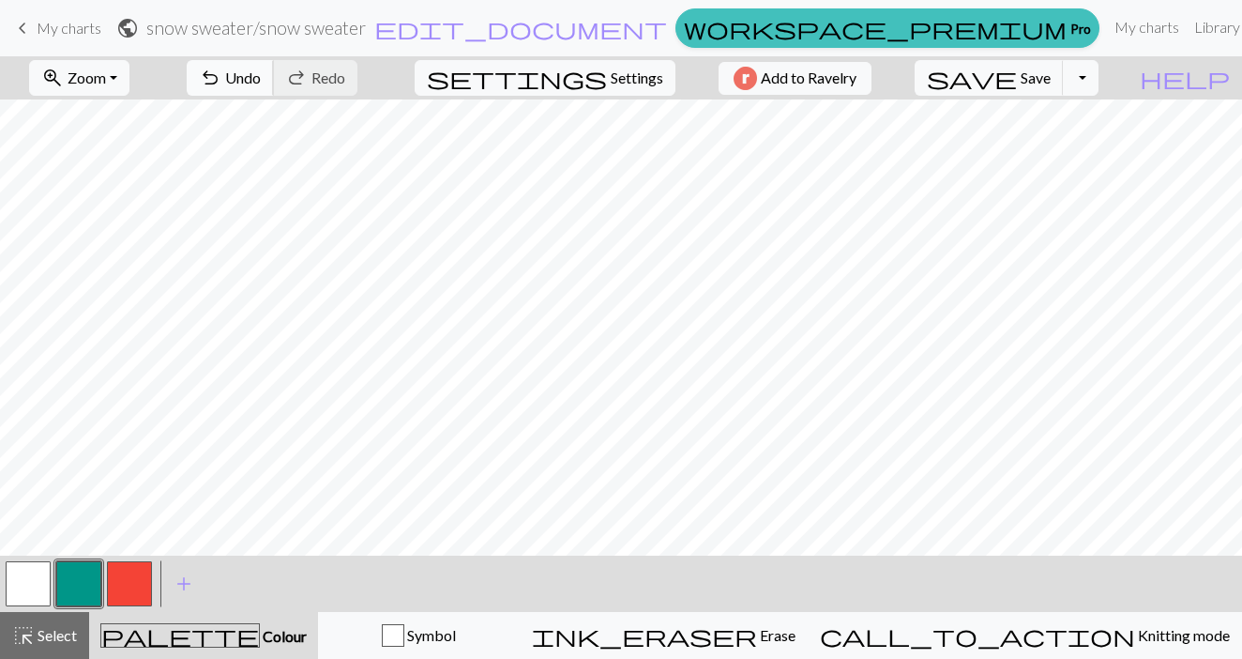
click at [261, 75] on span "Undo" at bounding box center [243, 77] width 36 height 18
click at [920, 126] on div "zoom_in Zoom Zoom Fit all Fit width Fit height 50% 100% 150% 200% undo Undo Und…" at bounding box center [621, 357] width 1242 height 602
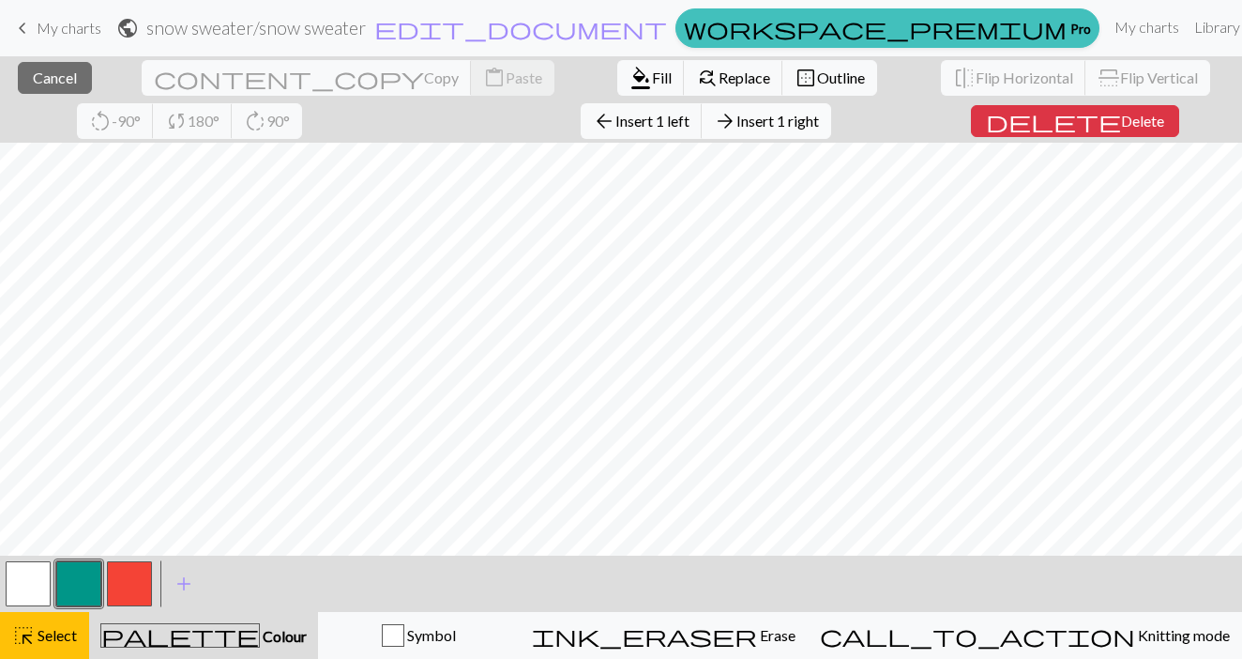
click at [737, 117] on span "Insert 1 right" at bounding box center [778, 121] width 83 height 18
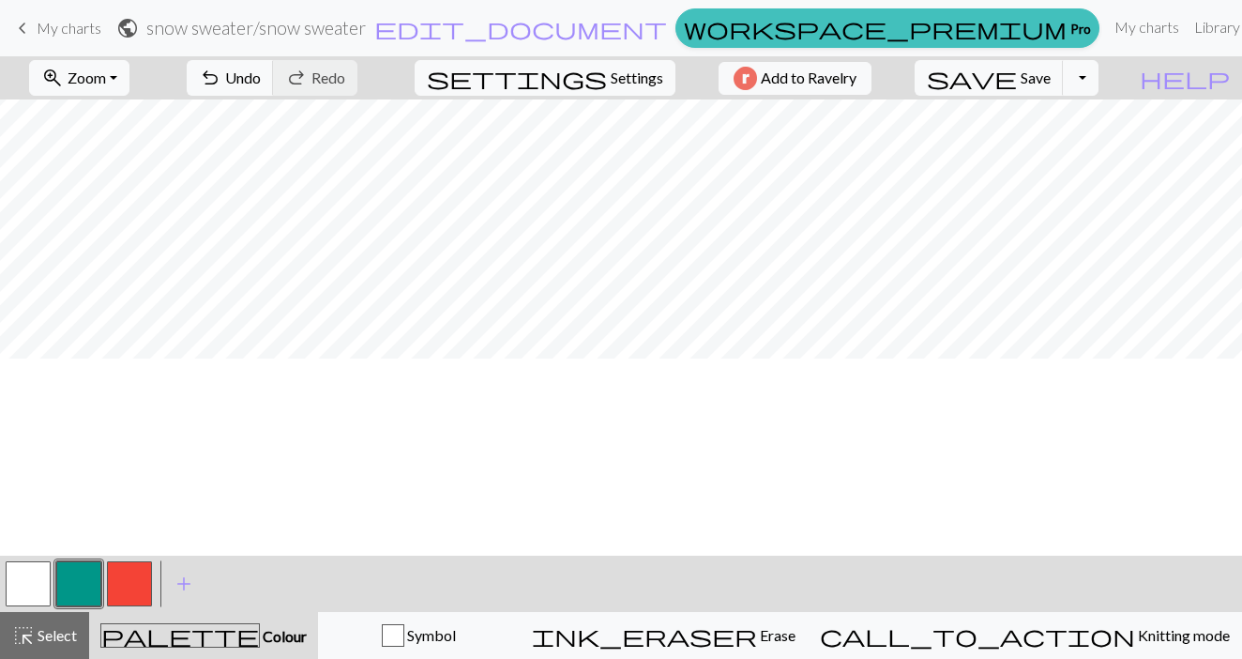
scroll to position [73, 0]
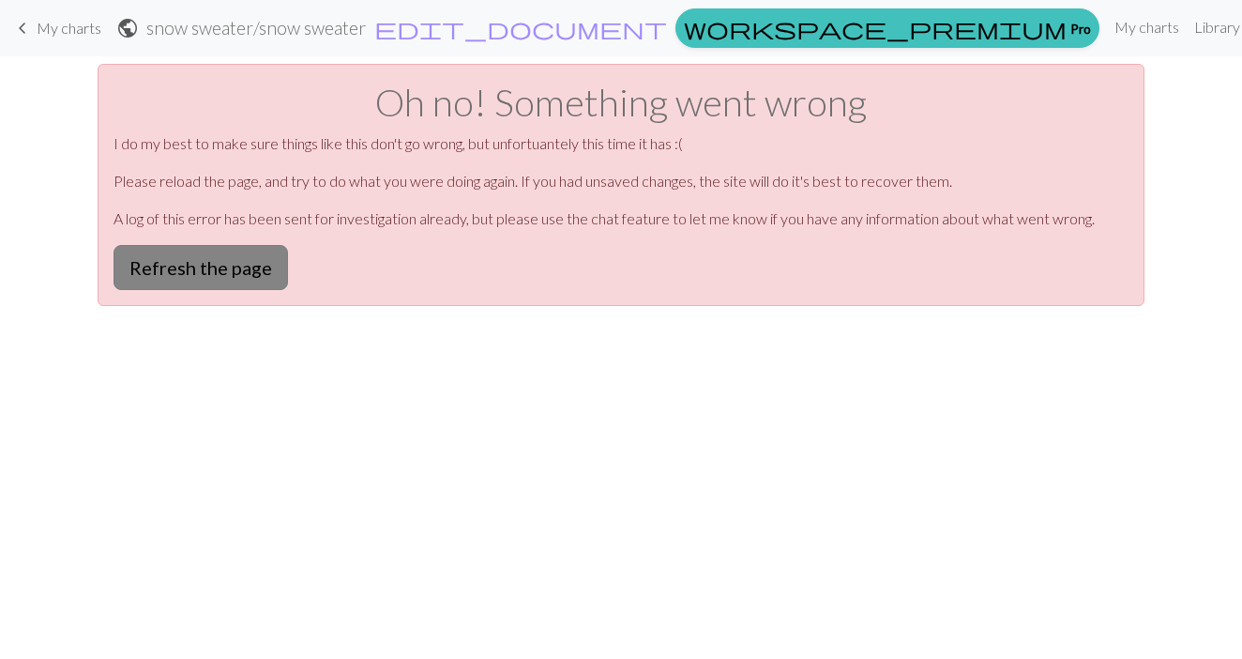
click at [182, 276] on button "Refresh the page" at bounding box center [201, 267] width 175 height 45
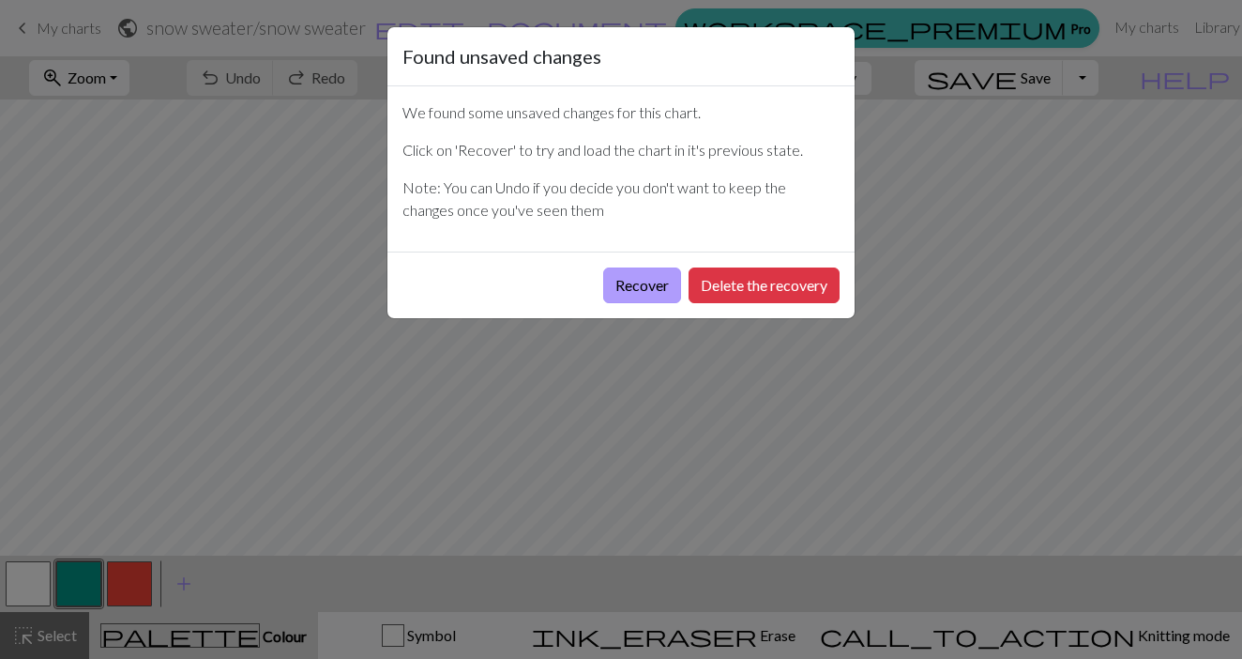
click at [634, 281] on button "Recover" at bounding box center [642, 285] width 78 height 36
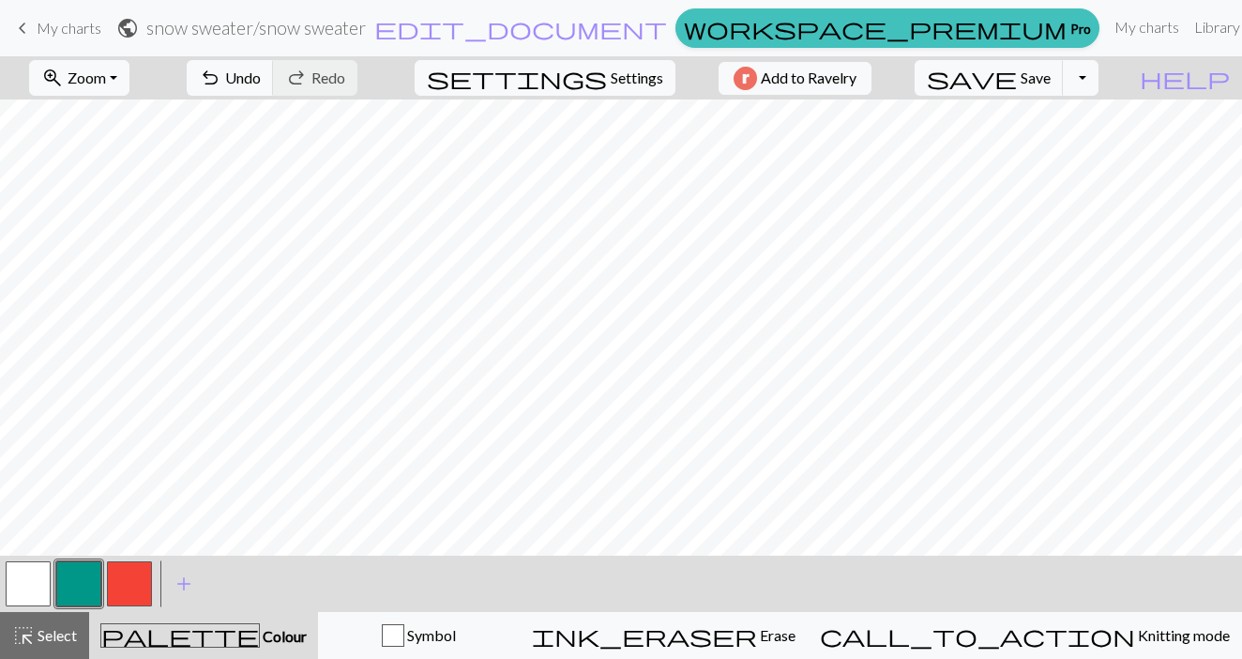
click at [80, 29] on span "My charts" at bounding box center [69, 28] width 65 height 18
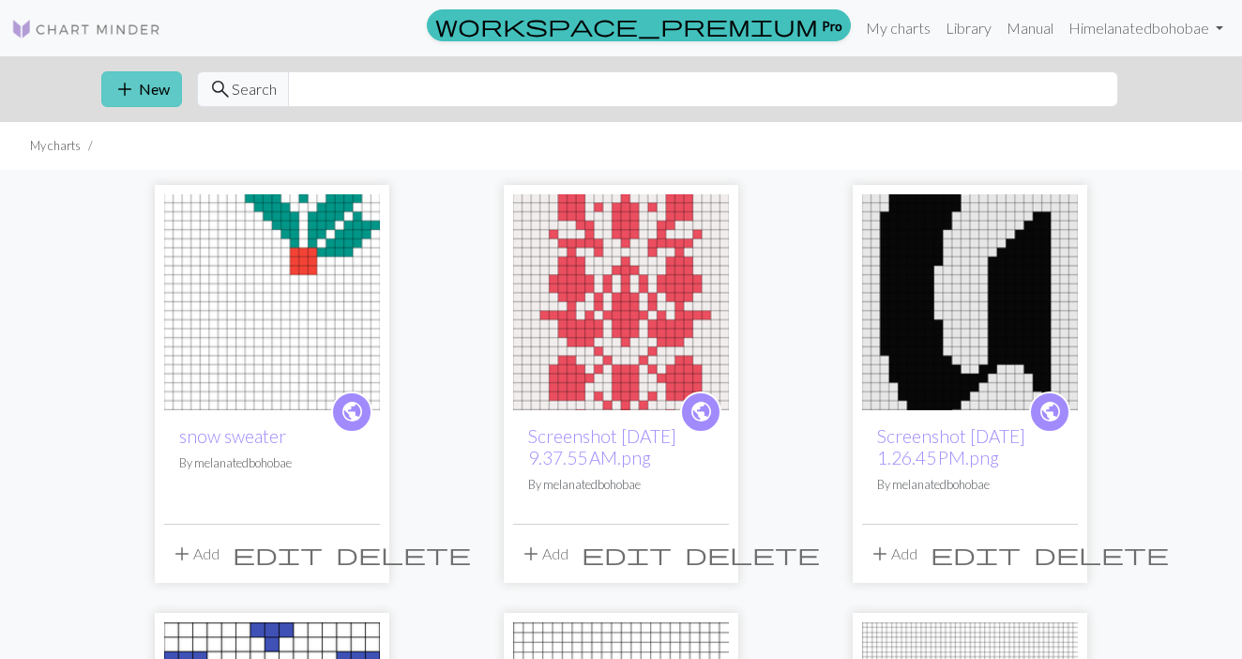
click at [144, 91] on button "add New" at bounding box center [141, 89] width 81 height 36
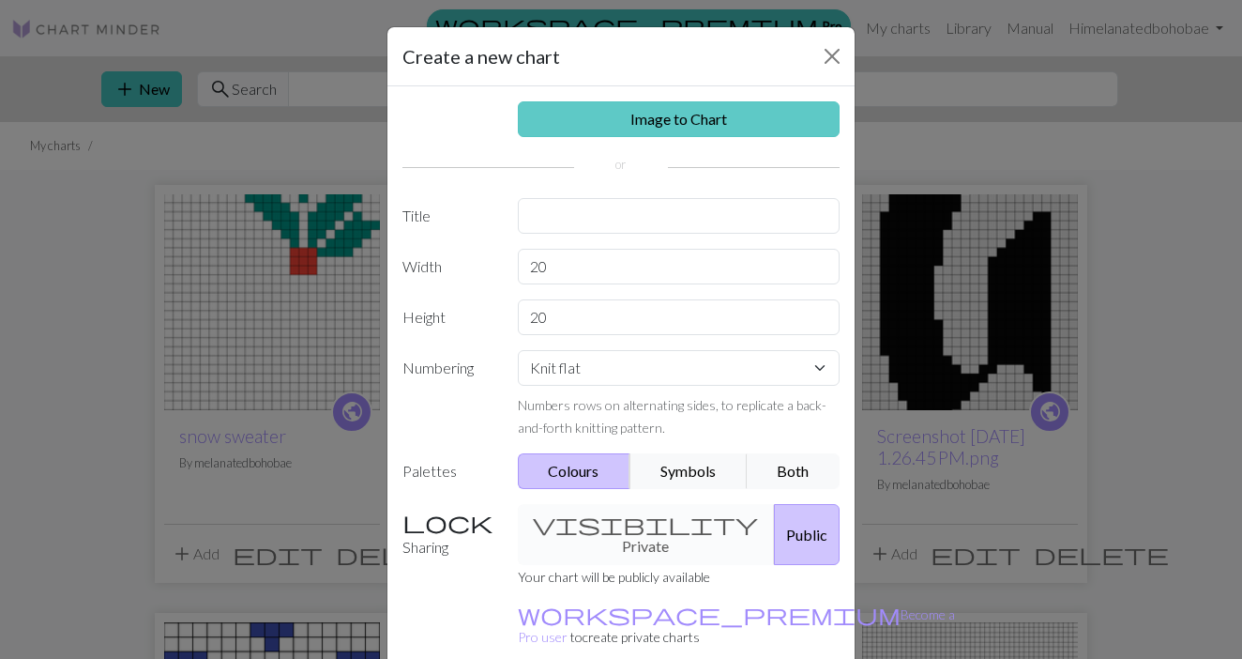
click at [619, 124] on link "Image to Chart" at bounding box center [679, 119] width 323 height 36
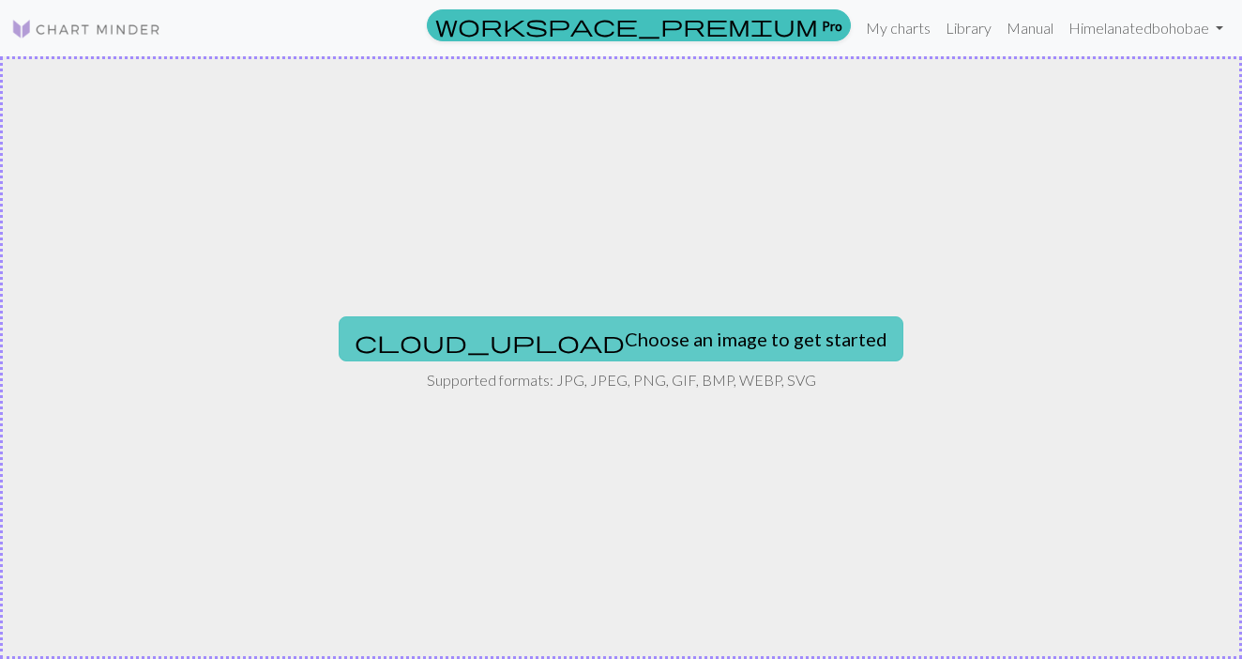
click at [570, 344] on button "cloud_upload Choose an image to get started" at bounding box center [621, 338] width 565 height 45
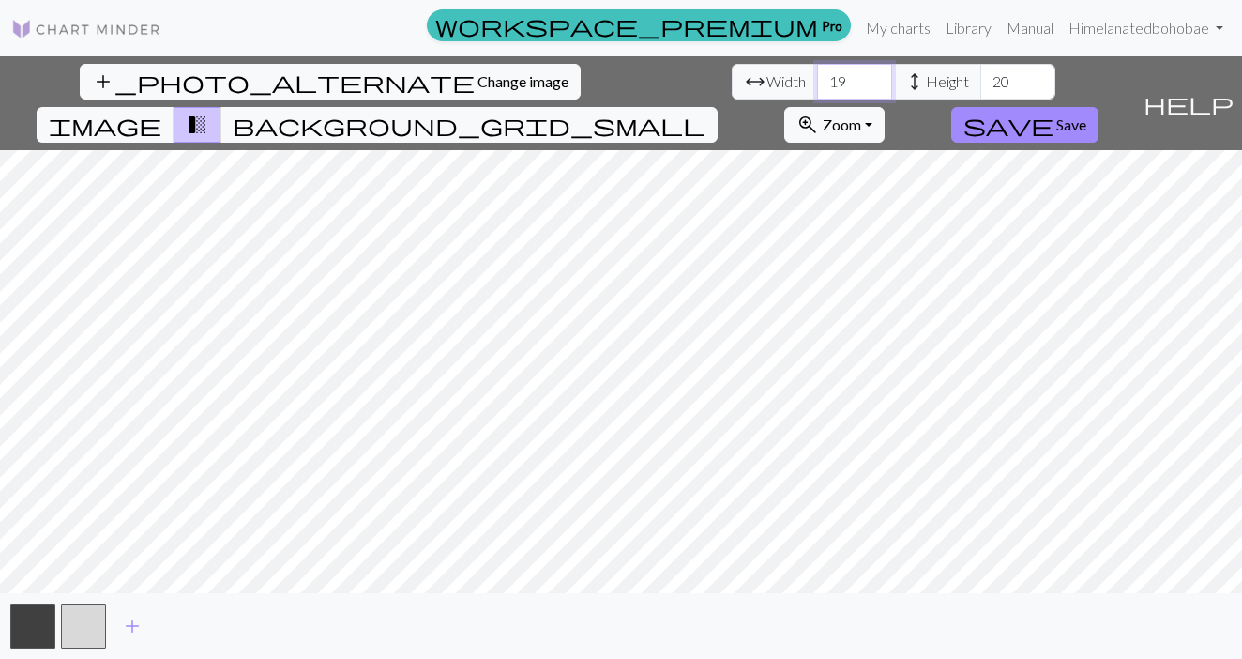
drag, startPoint x: 388, startPoint y: 76, endPoint x: 349, endPoint y: 72, distance: 39.6
click at [732, 72] on div "arrow_range Width 19 height Height 20" at bounding box center [894, 82] width 324 height 36
type input "12"
drag, startPoint x: 552, startPoint y: 75, endPoint x: 521, endPoint y: 76, distance: 31.0
click at [981, 76] on input "20" at bounding box center [1018, 82] width 75 height 36
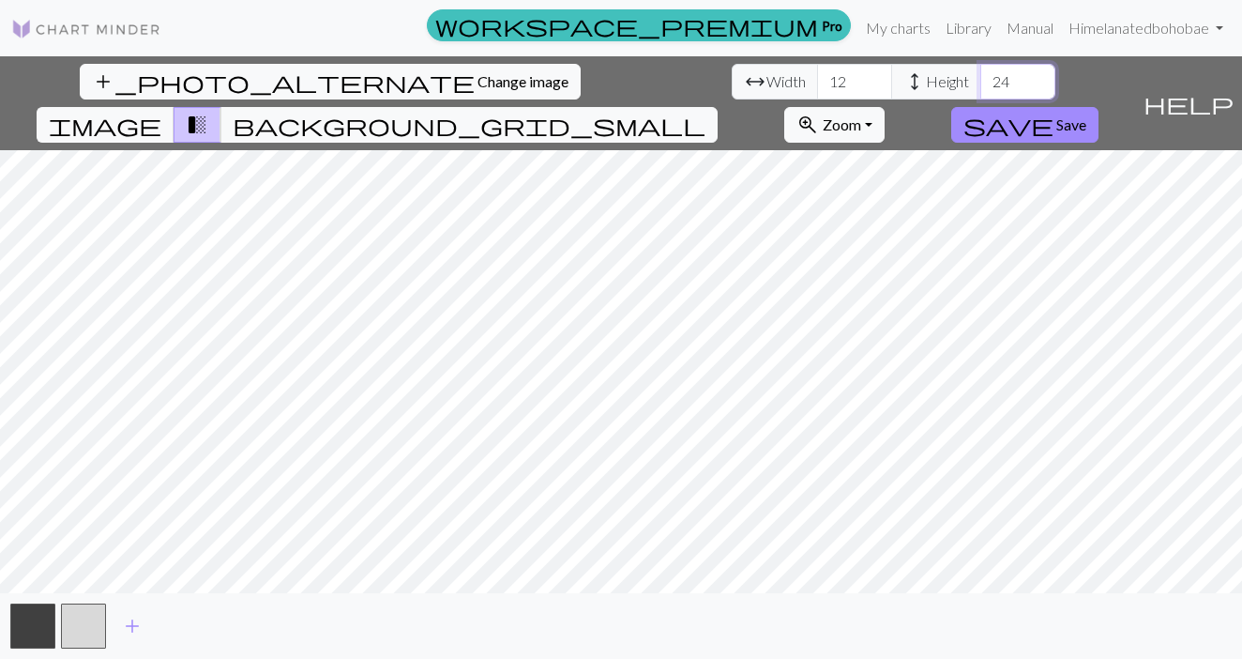
type input "24"
drag, startPoint x: 381, startPoint y: 77, endPoint x: 359, endPoint y: 76, distance: 21.6
click at [817, 76] on input "12" at bounding box center [854, 82] width 75 height 36
type input "24"
drag, startPoint x: 554, startPoint y: 80, endPoint x: 521, endPoint y: 78, distance: 32.9
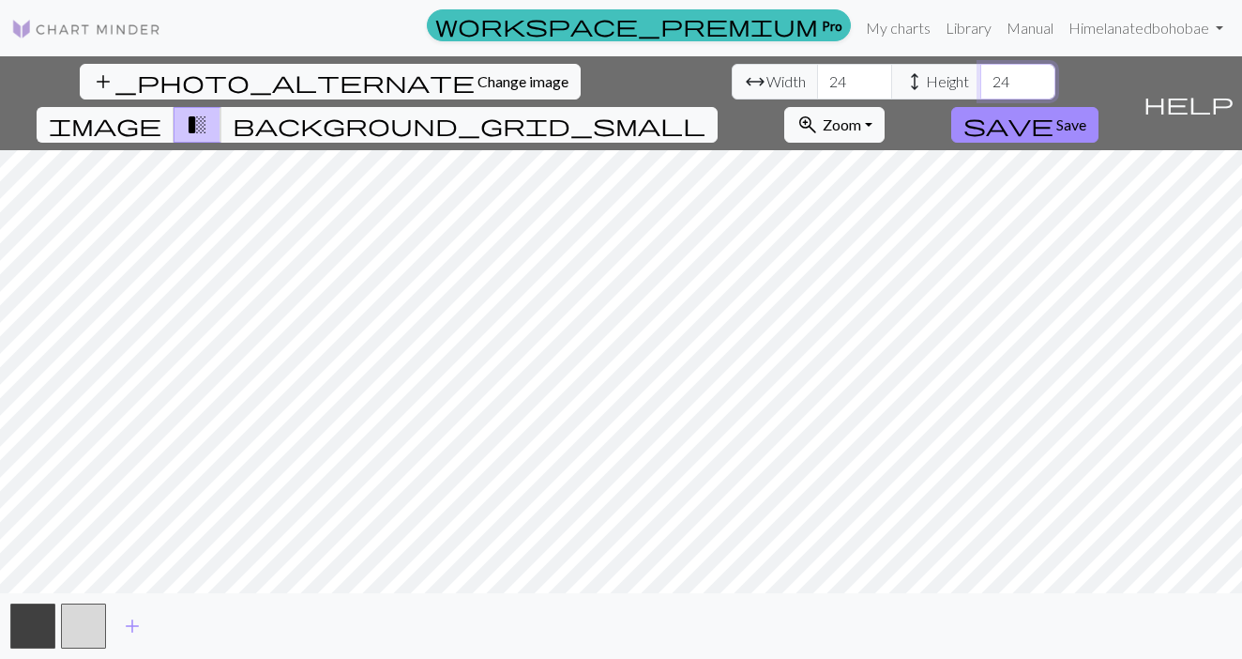
click at [981, 78] on input "24" at bounding box center [1018, 82] width 75 height 36
type input "46"
click at [1099, 107] on button "save Save" at bounding box center [1024, 125] width 147 height 36
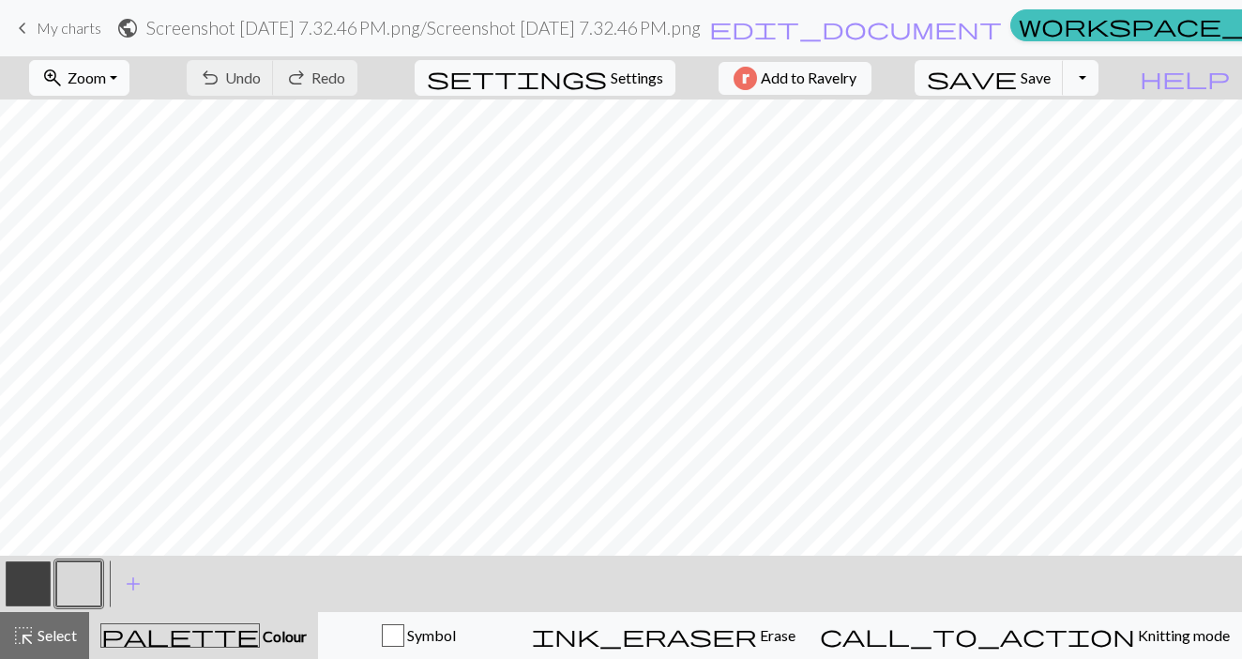
click at [129, 78] on button "zoom_in Zoom Zoom" at bounding box center [79, 78] width 100 height 36
click at [124, 230] on button "50%" at bounding box center [104, 225] width 148 height 30
click at [54, 30] on span "My charts" at bounding box center [69, 28] width 65 height 18
click at [83, 31] on span "My charts" at bounding box center [69, 28] width 65 height 18
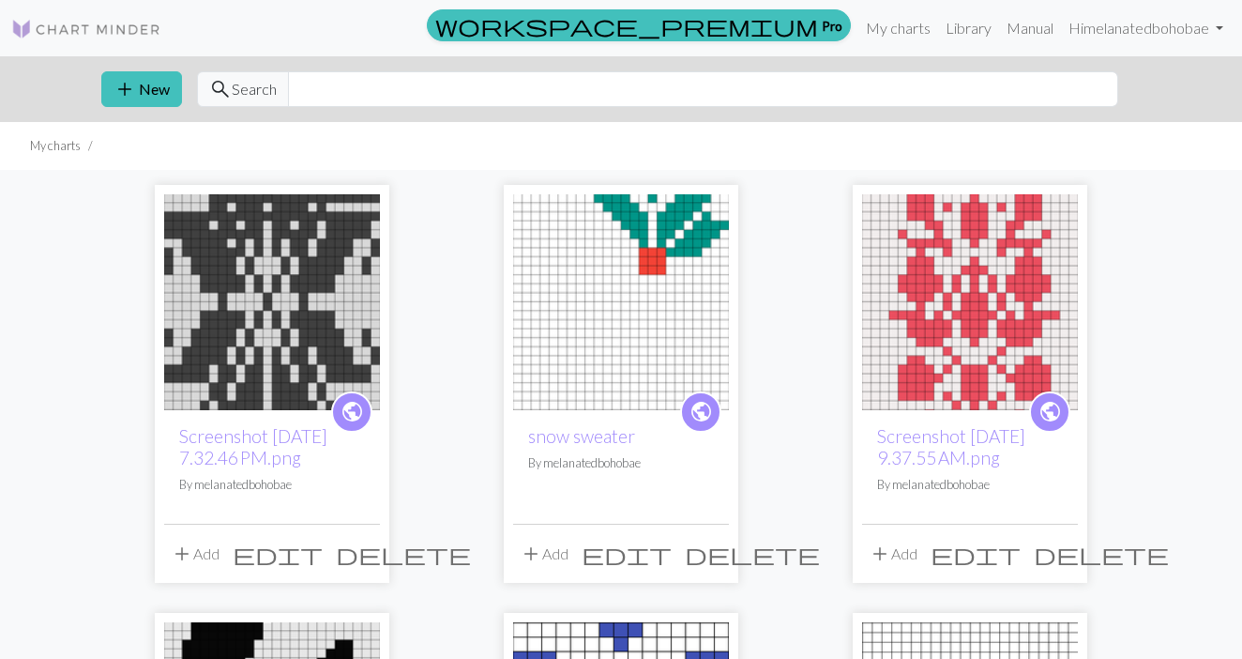
click at [648, 324] on img at bounding box center [621, 302] width 216 height 216
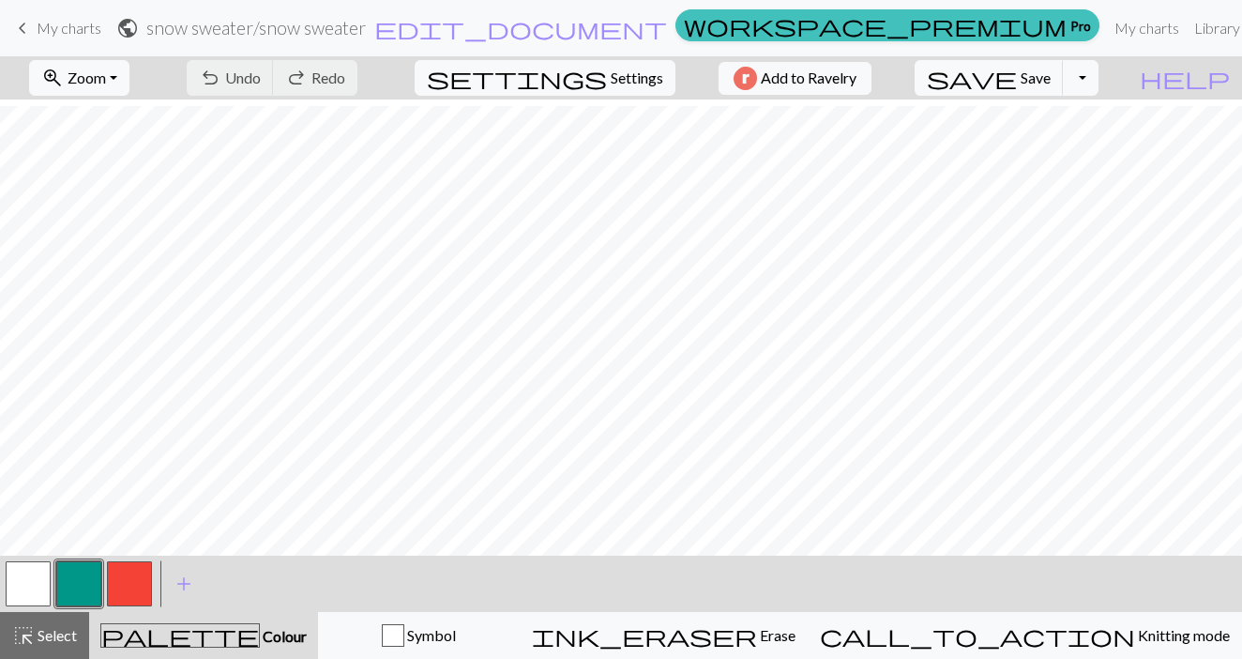
scroll to position [138, 0]
click at [622, 80] on span "Settings" at bounding box center [637, 78] width 53 height 23
select select "aran"
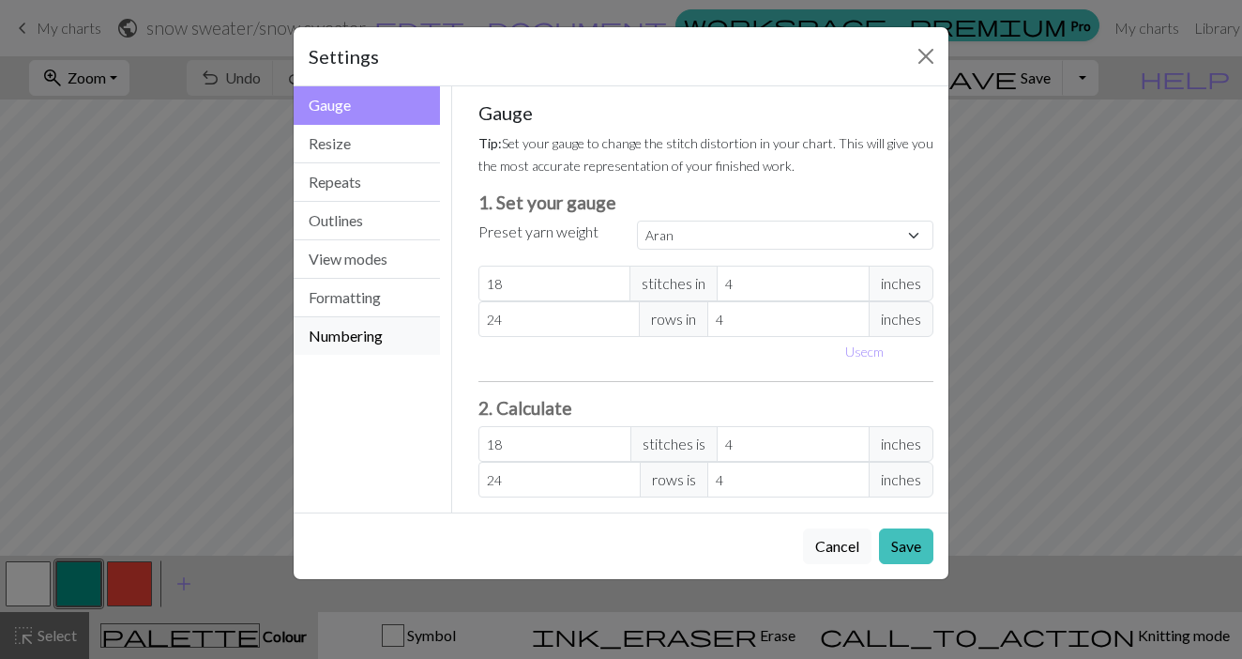
click at [363, 348] on button "Numbering" at bounding box center [367, 336] width 146 height 38
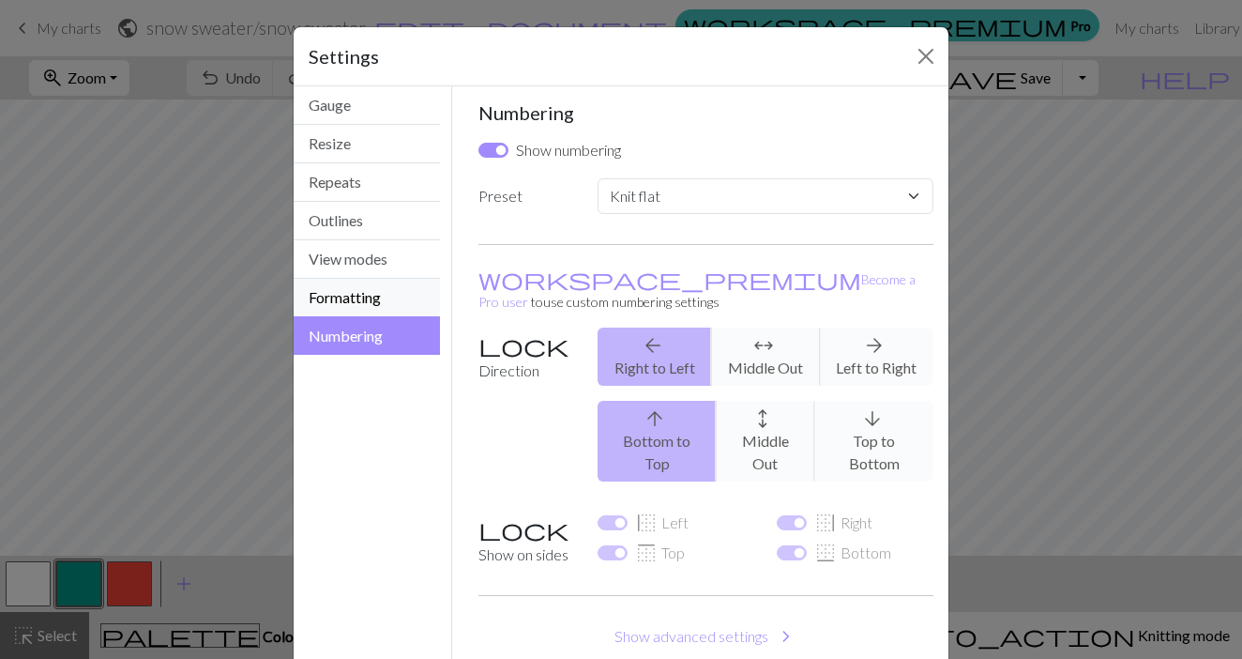
click at [354, 297] on button "Formatting" at bounding box center [367, 298] width 146 height 38
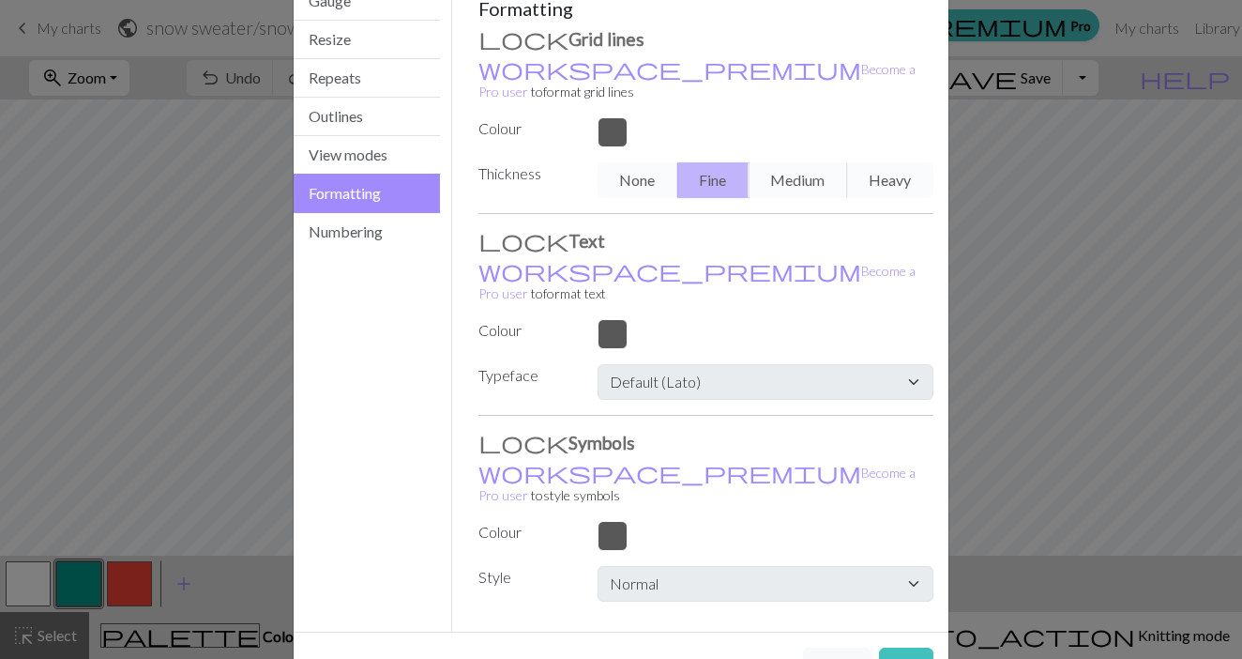
scroll to position [103, 0]
click at [357, 160] on button "View modes" at bounding box center [367, 156] width 146 height 38
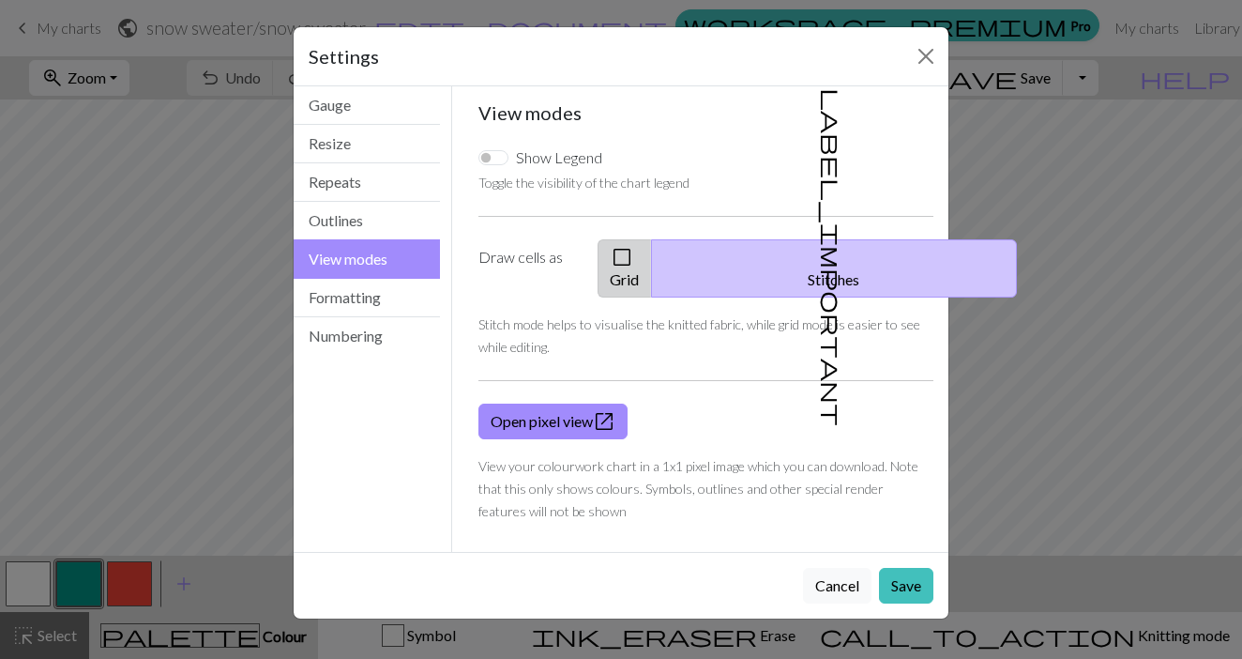
click at [633, 259] on span "check_box_outline_blank" at bounding box center [622, 257] width 23 height 26
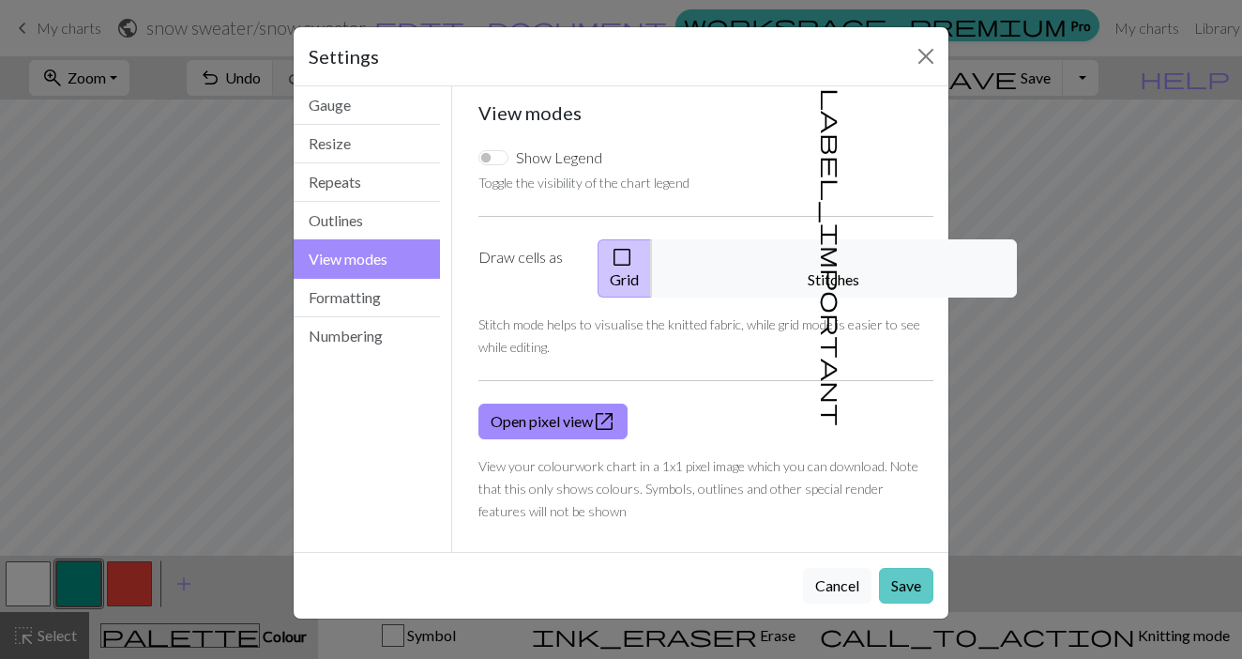
click at [906, 568] on button "Save" at bounding box center [906, 586] width 54 height 36
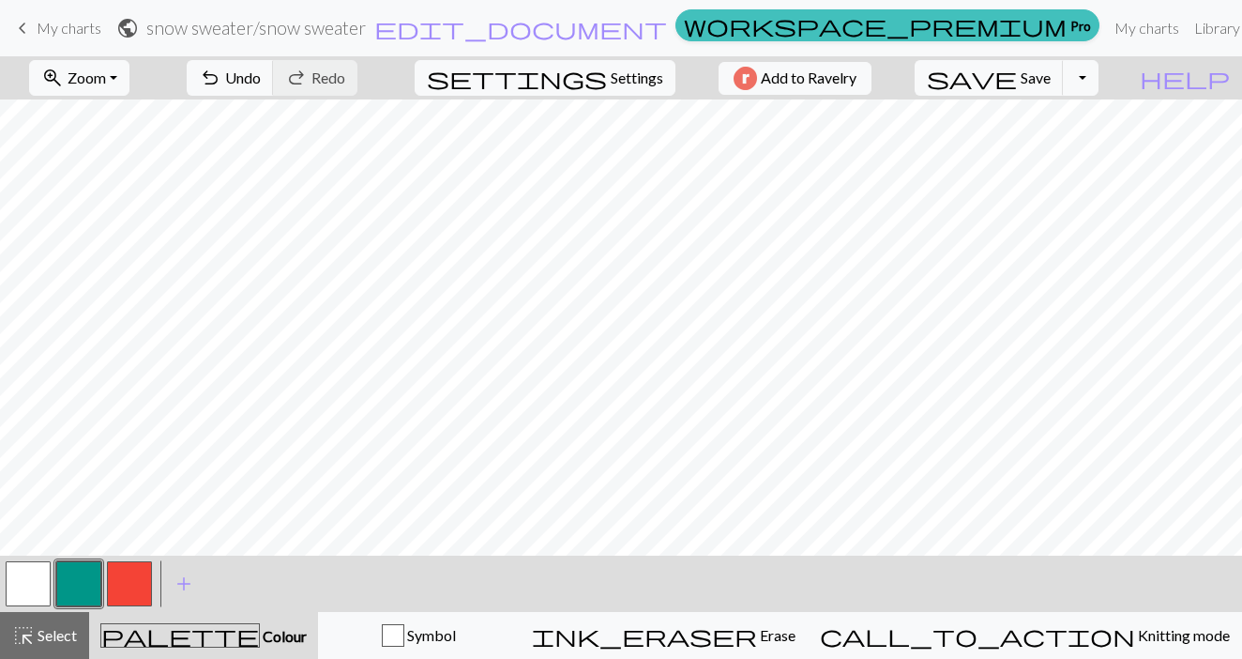
click at [907, 128] on div "zoom_in Zoom Zoom Fit all Fit width Fit height 50% 100% 150% 200% undo Undo Und…" at bounding box center [621, 357] width 1242 height 602
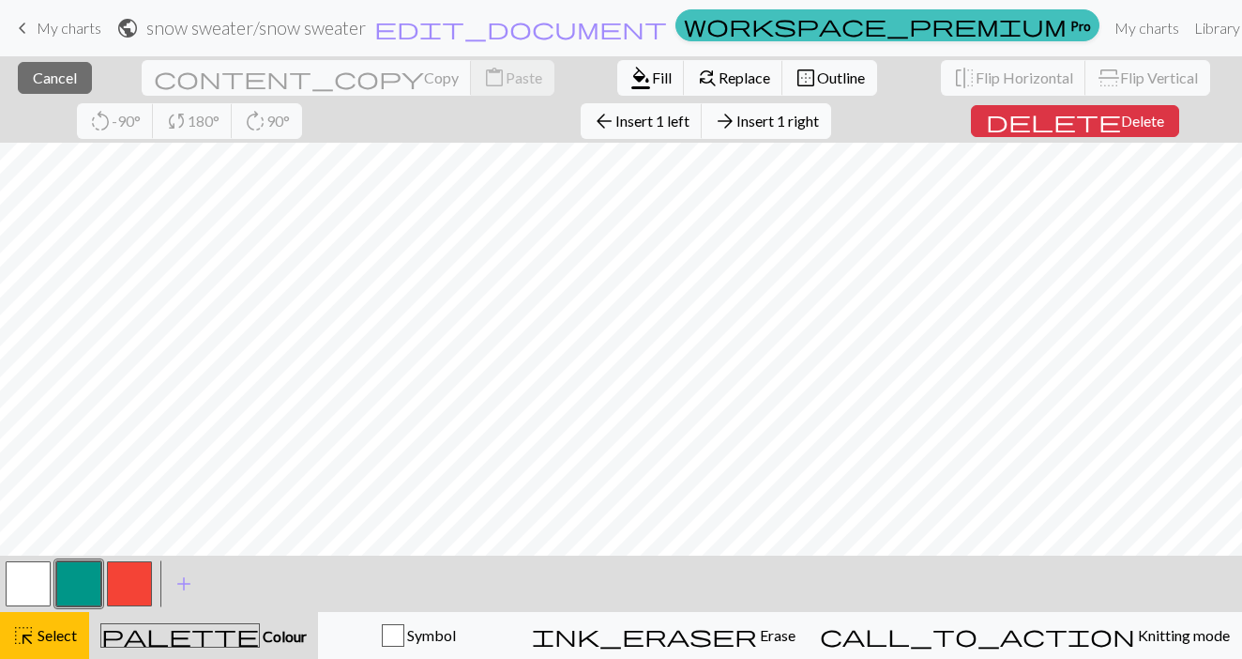
click at [737, 122] on span "Insert 1 right" at bounding box center [778, 121] width 83 height 18
click at [925, 129] on div "close Cancel content_copy Copy content_paste Paste format_color_fill Fill find_…" at bounding box center [621, 357] width 1242 height 602
click at [737, 121] on span "Insert 1 right" at bounding box center [778, 121] width 83 height 18
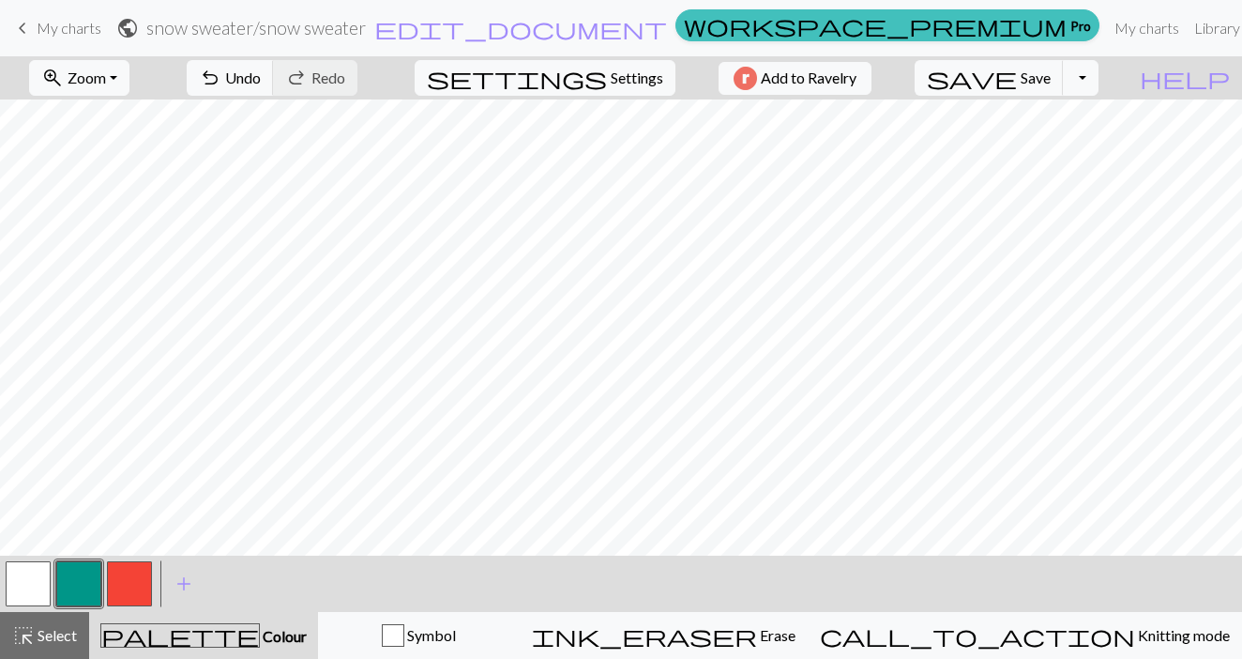
scroll to position [138, 0]
